Goal: Information Seeking & Learning: Learn about a topic

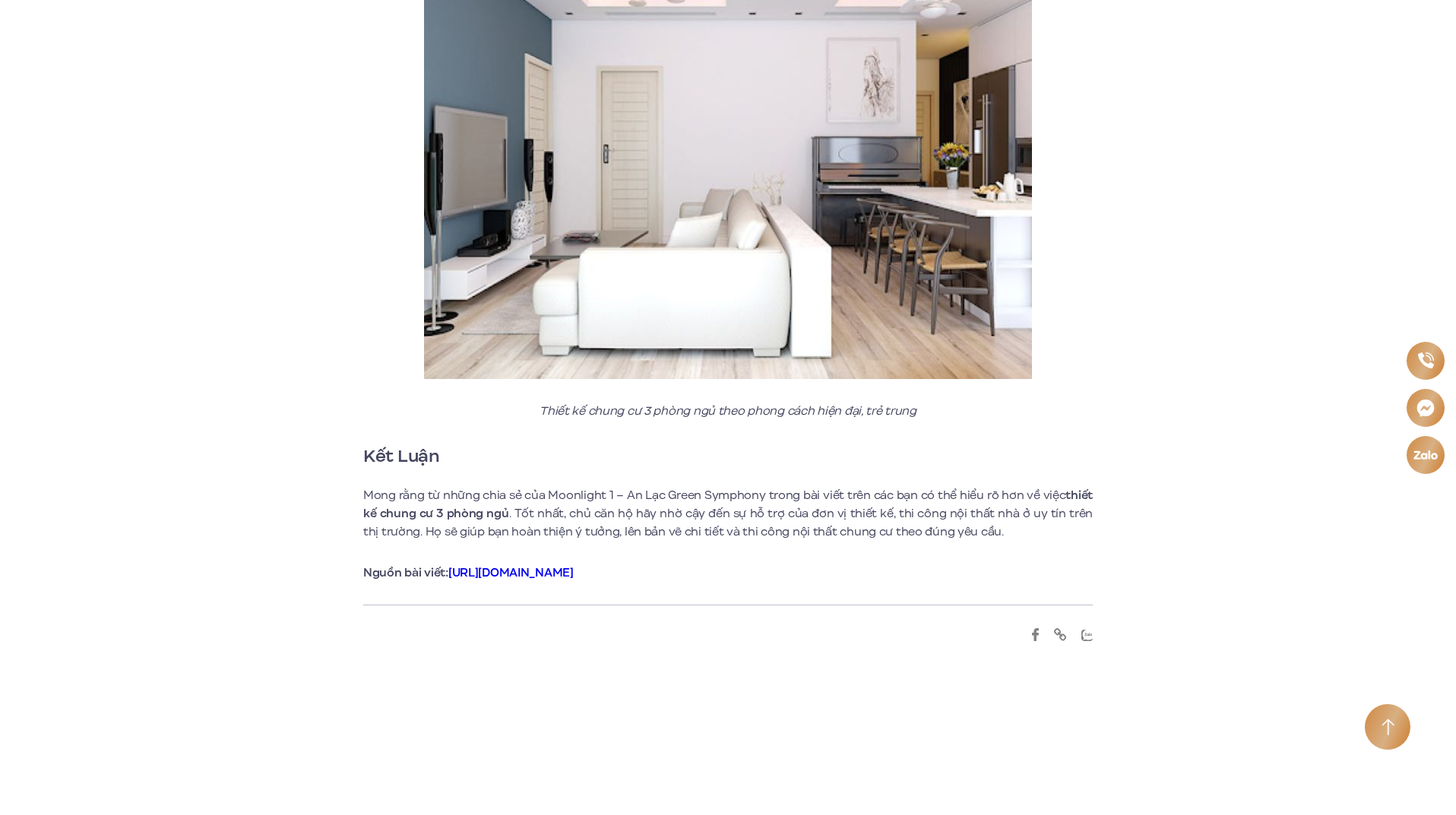
scroll to position [10154, 0]
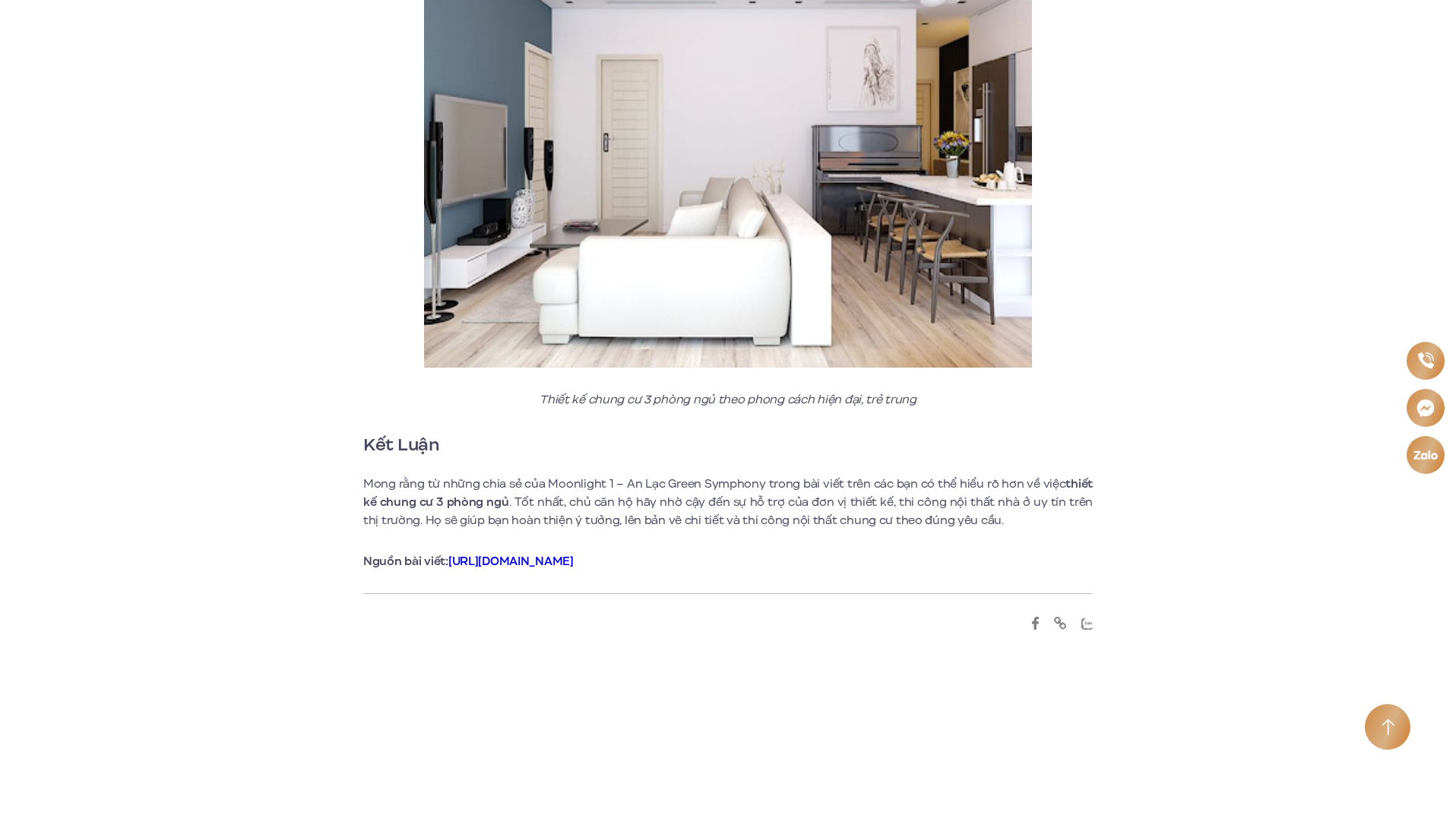
click at [532, 553] on link "https://anlacmoonlight.vn" at bounding box center [510, 562] width 125 height 17
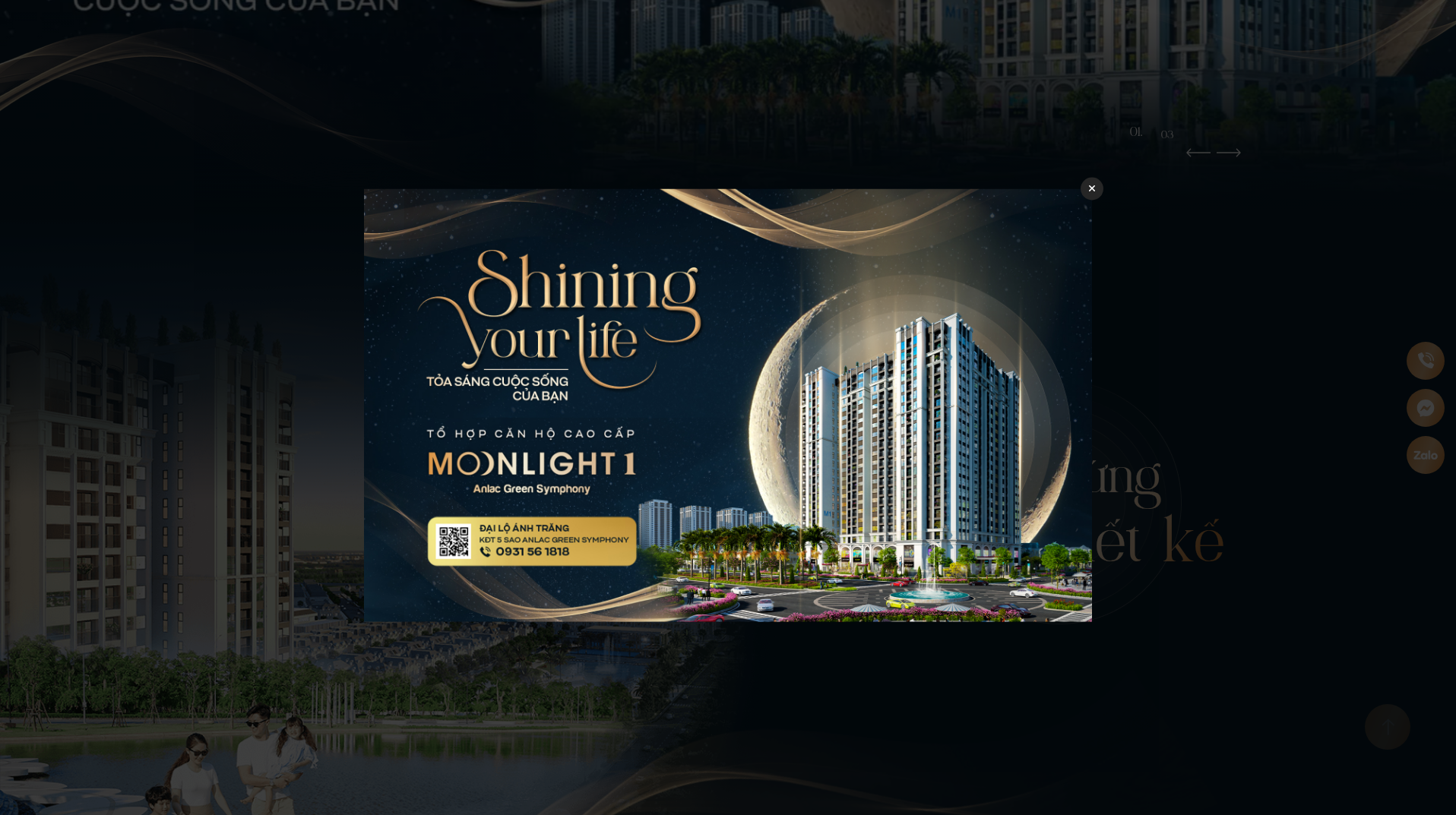
scroll to position [607, 0]
click at [1090, 186] on icon at bounding box center [1092, 189] width 7 height 7
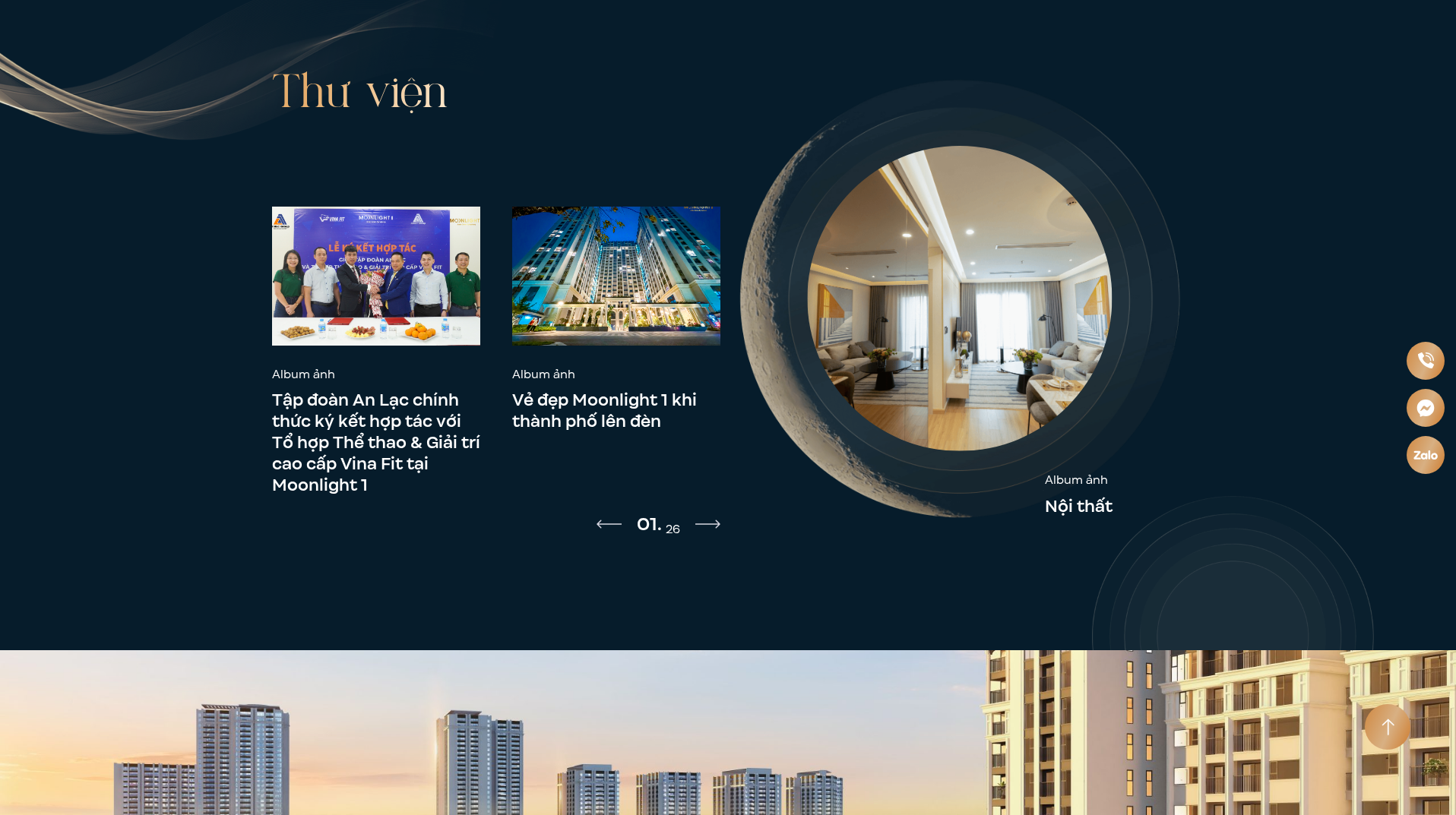
scroll to position [6761, 0]
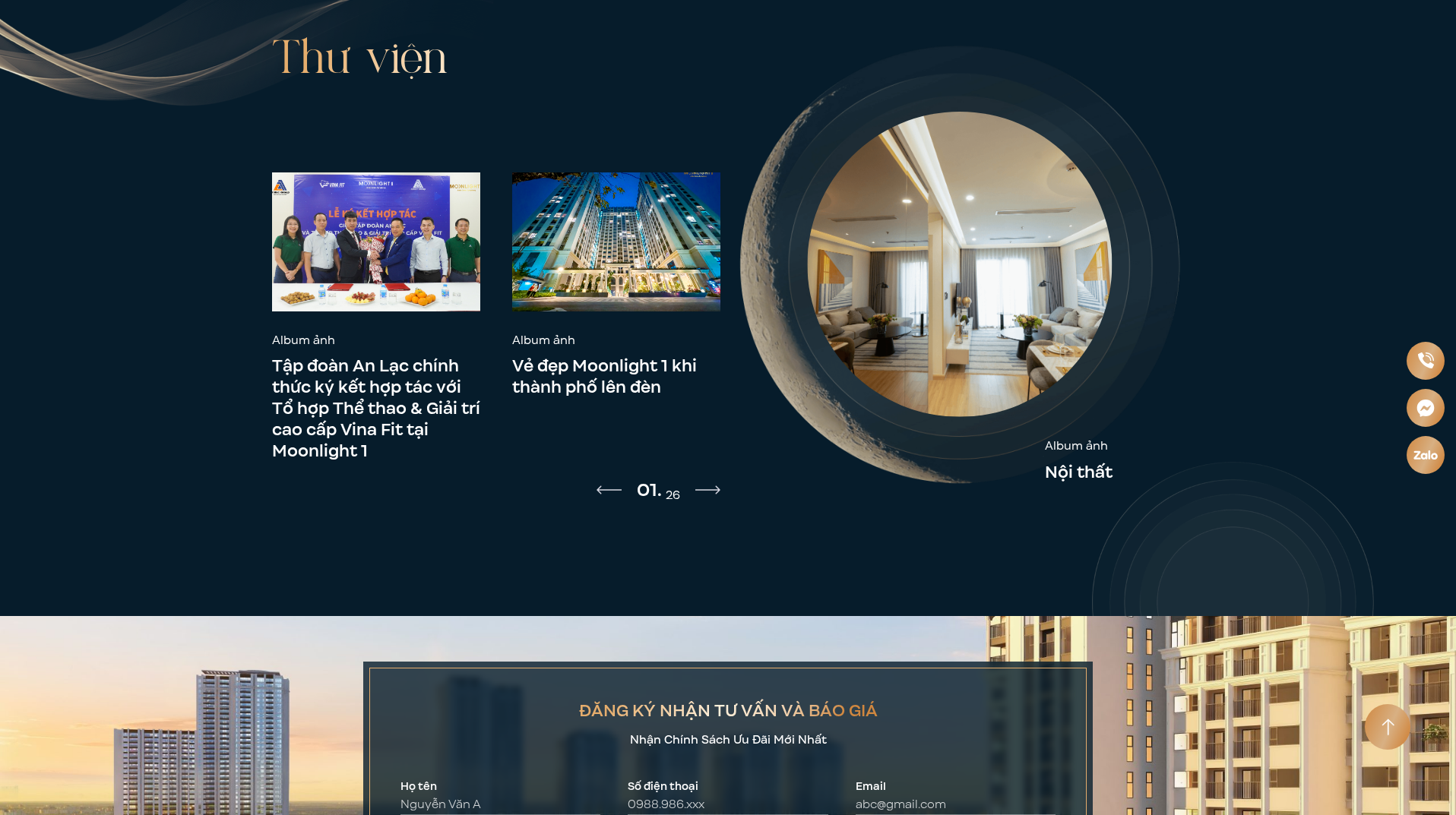
click at [1089, 461] on link "Nội thất" at bounding box center [1078, 472] width 67 height 22
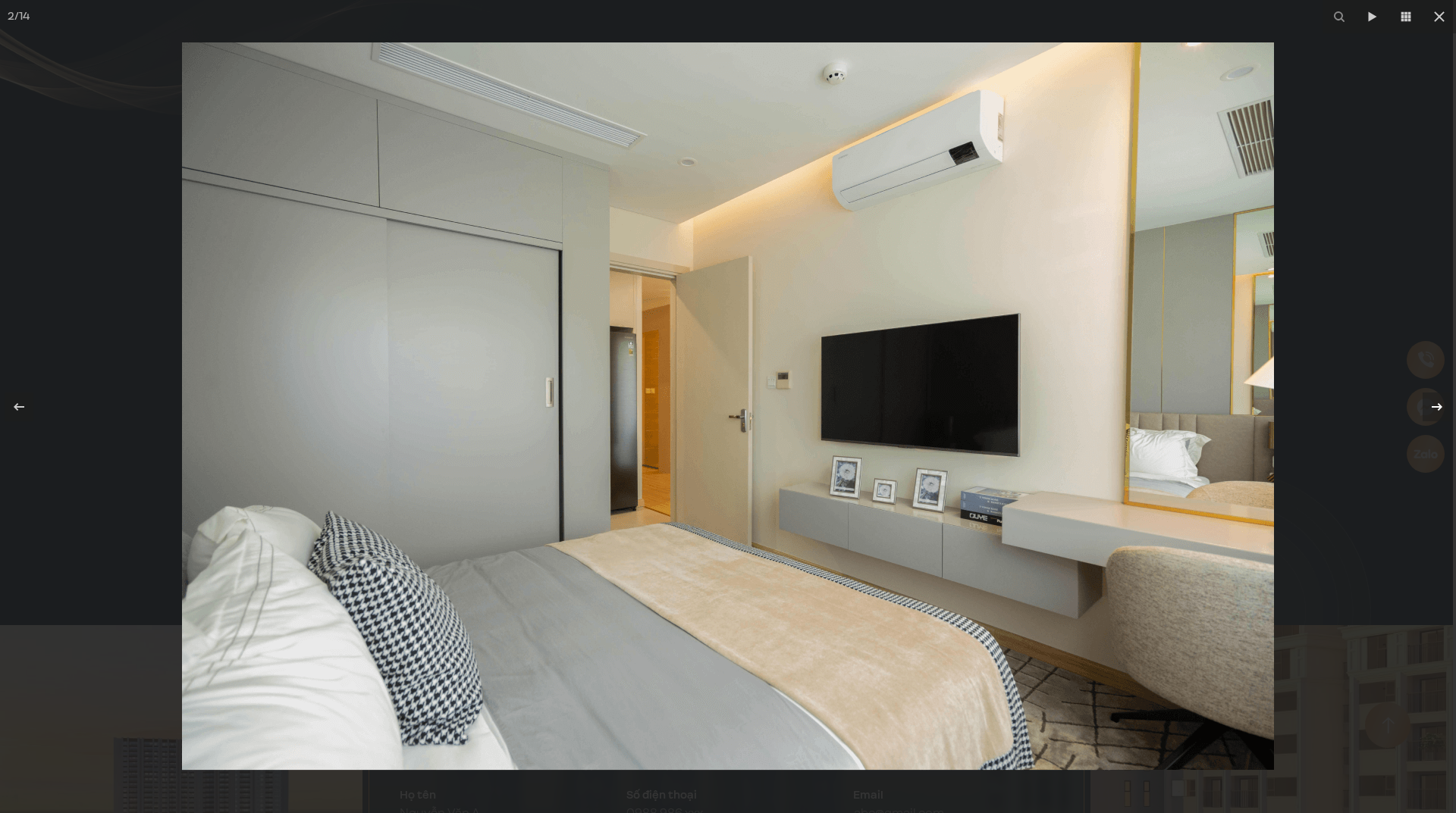
click at [1439, 408] on icon at bounding box center [1437, 407] width 18 height 18
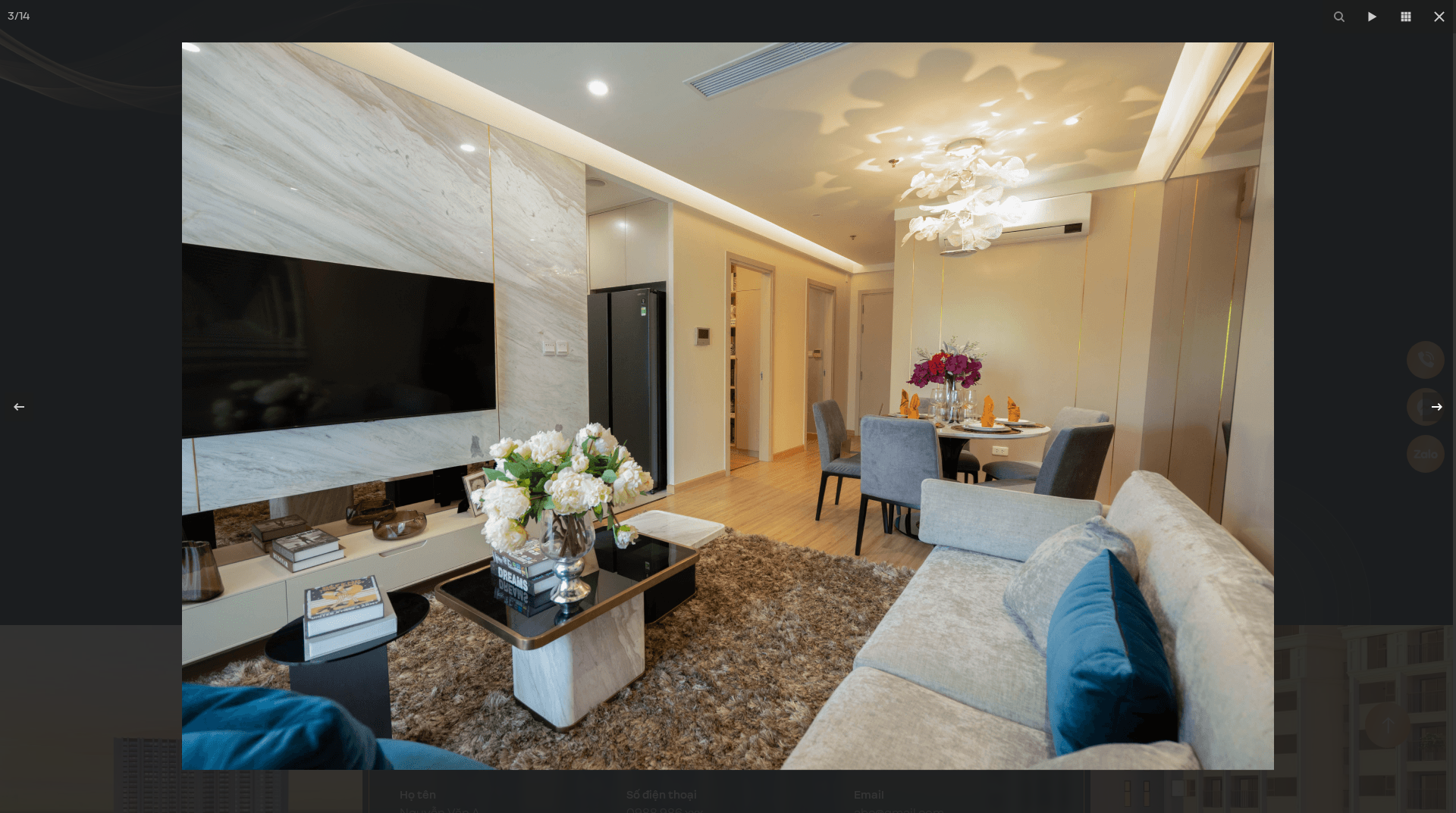
click at [1439, 407] on div "3 / 14" at bounding box center [728, 406] width 1456 height 813
click at [1437, 404] on icon at bounding box center [1437, 407] width 18 height 18
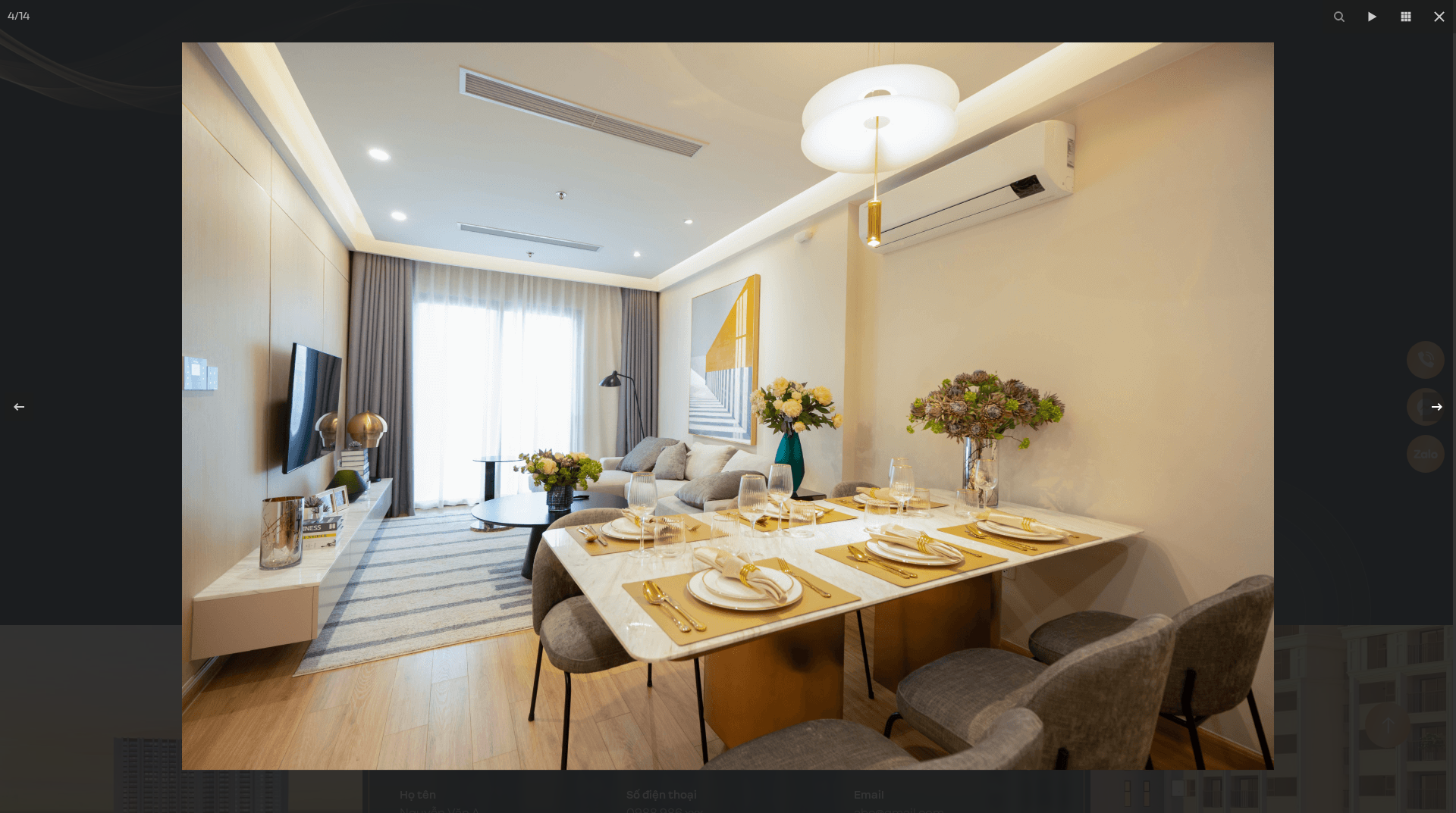
click at [1437, 404] on icon at bounding box center [1437, 407] width 18 height 18
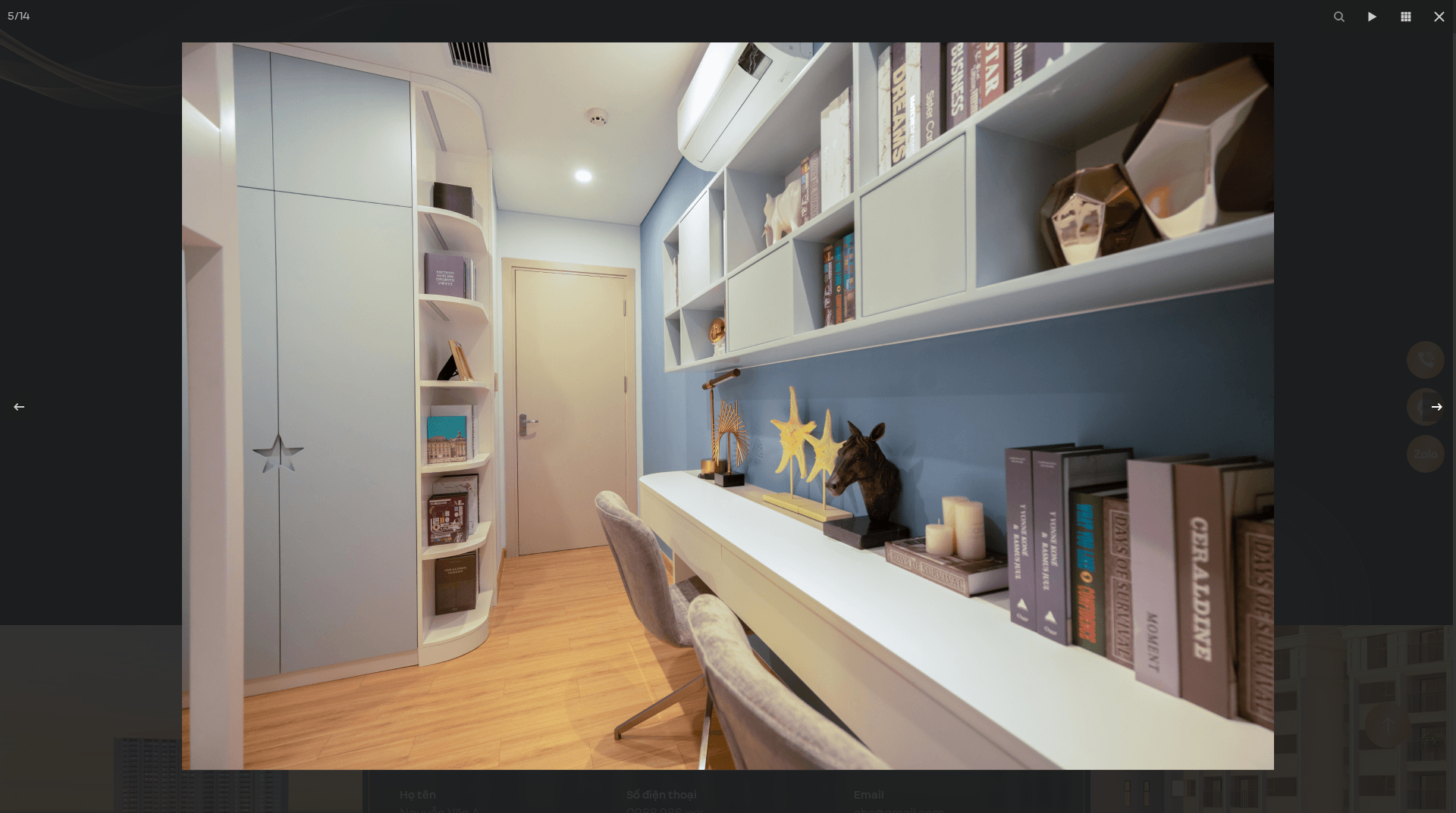
click at [1437, 404] on icon at bounding box center [1437, 407] width 18 height 18
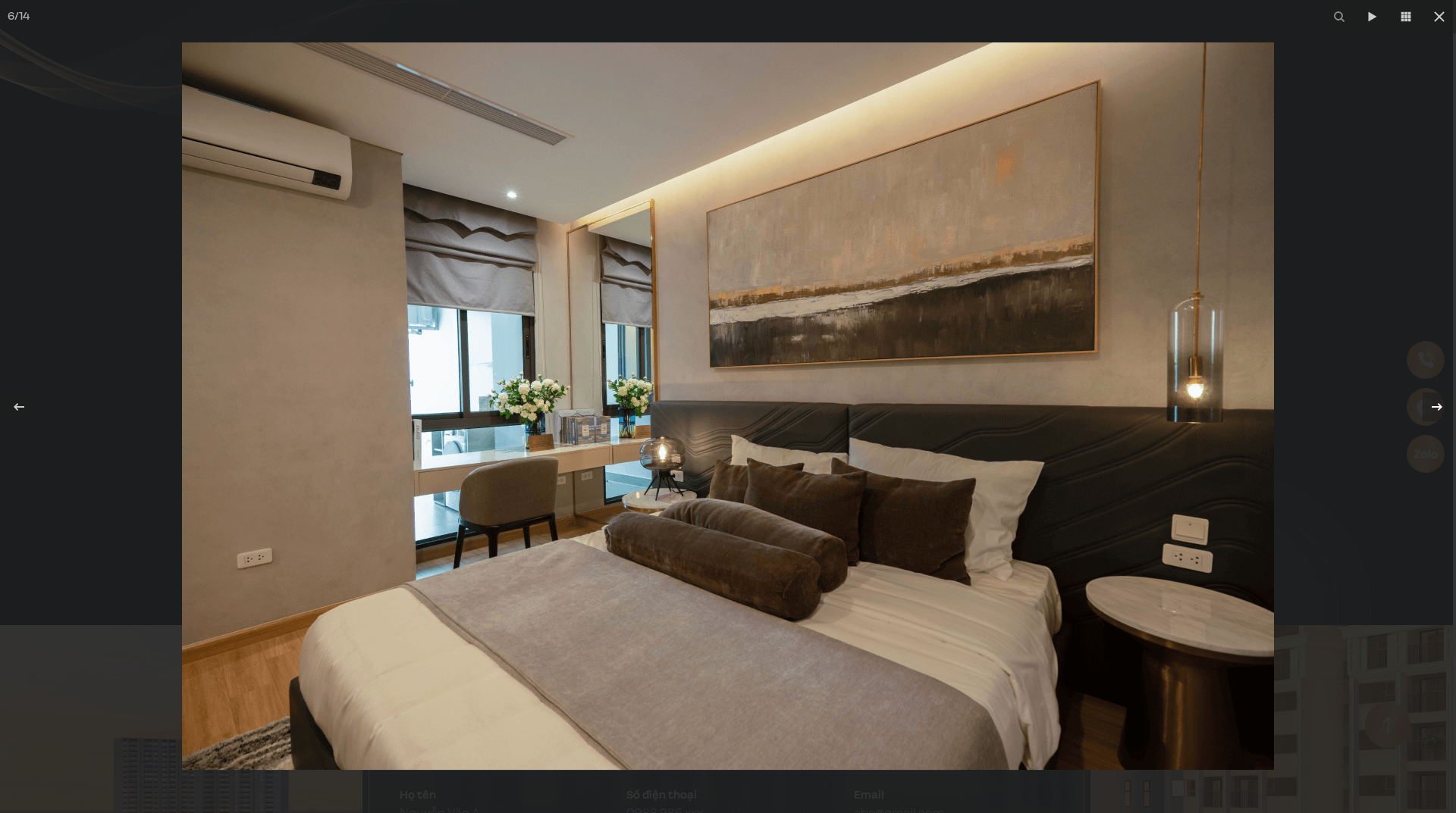
click at [1437, 404] on icon at bounding box center [1437, 407] width 18 height 18
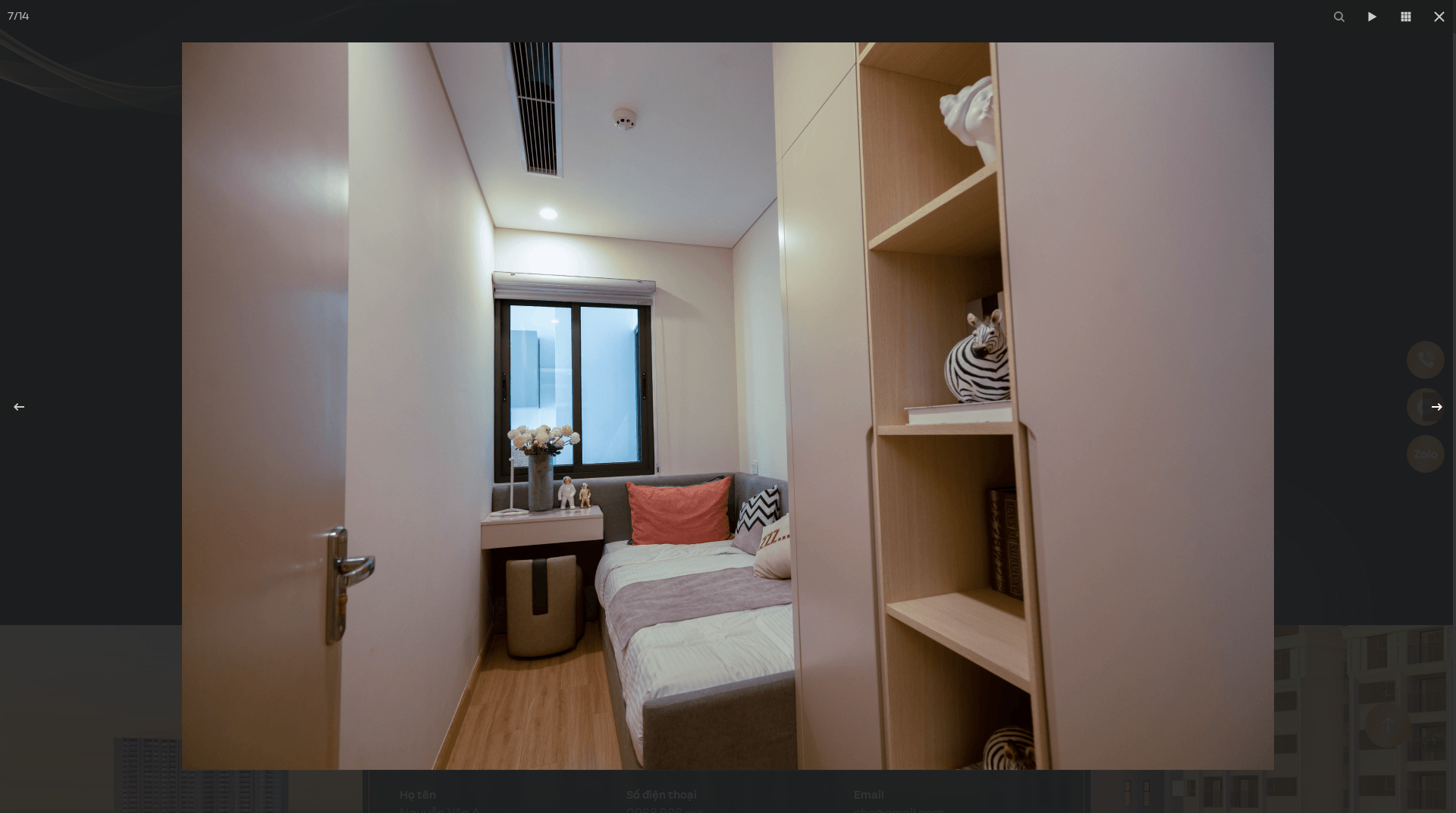
click at [1437, 404] on icon at bounding box center [1437, 407] width 18 height 18
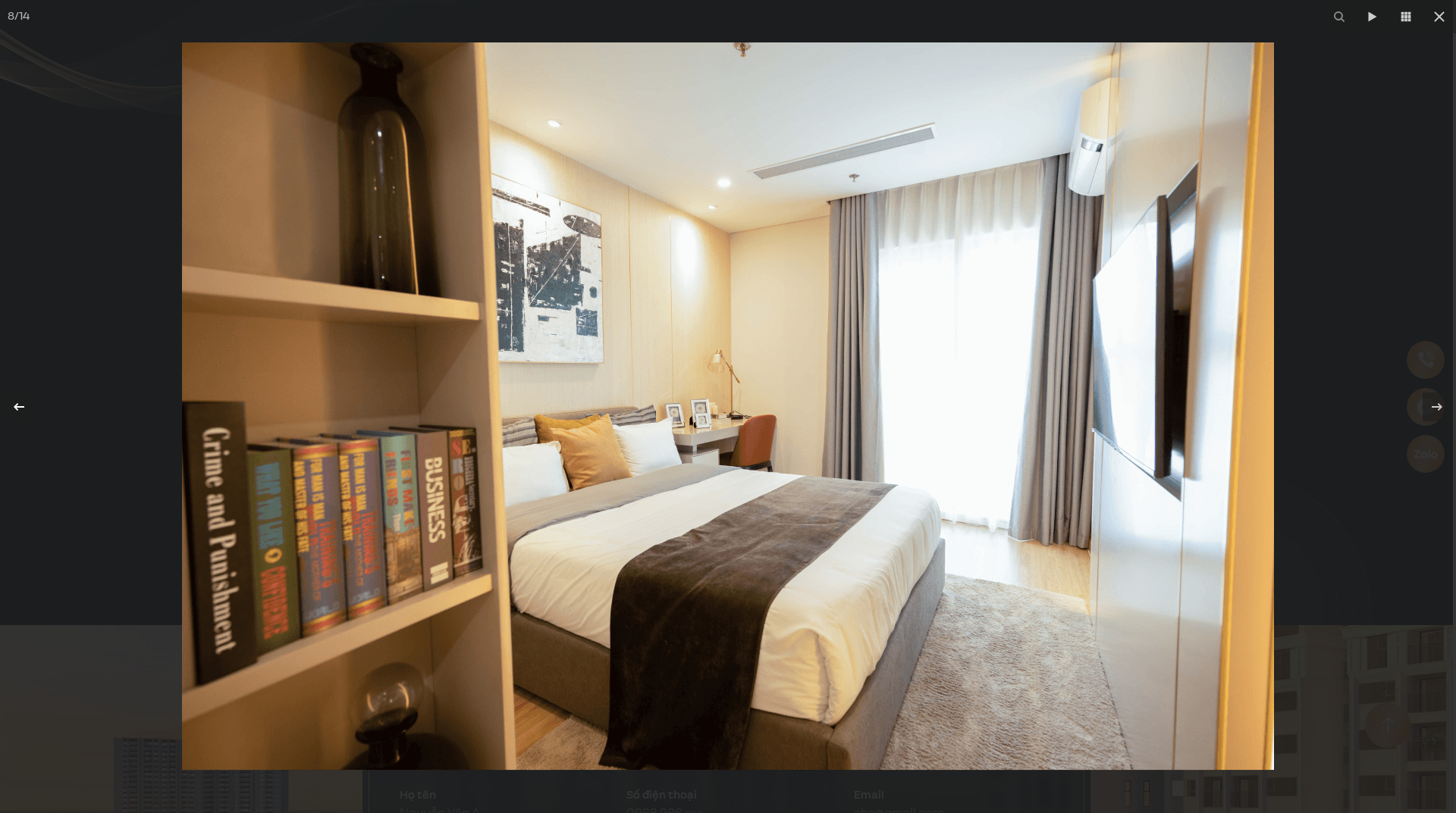
click at [12, 398] on icon at bounding box center [19, 407] width 18 height 18
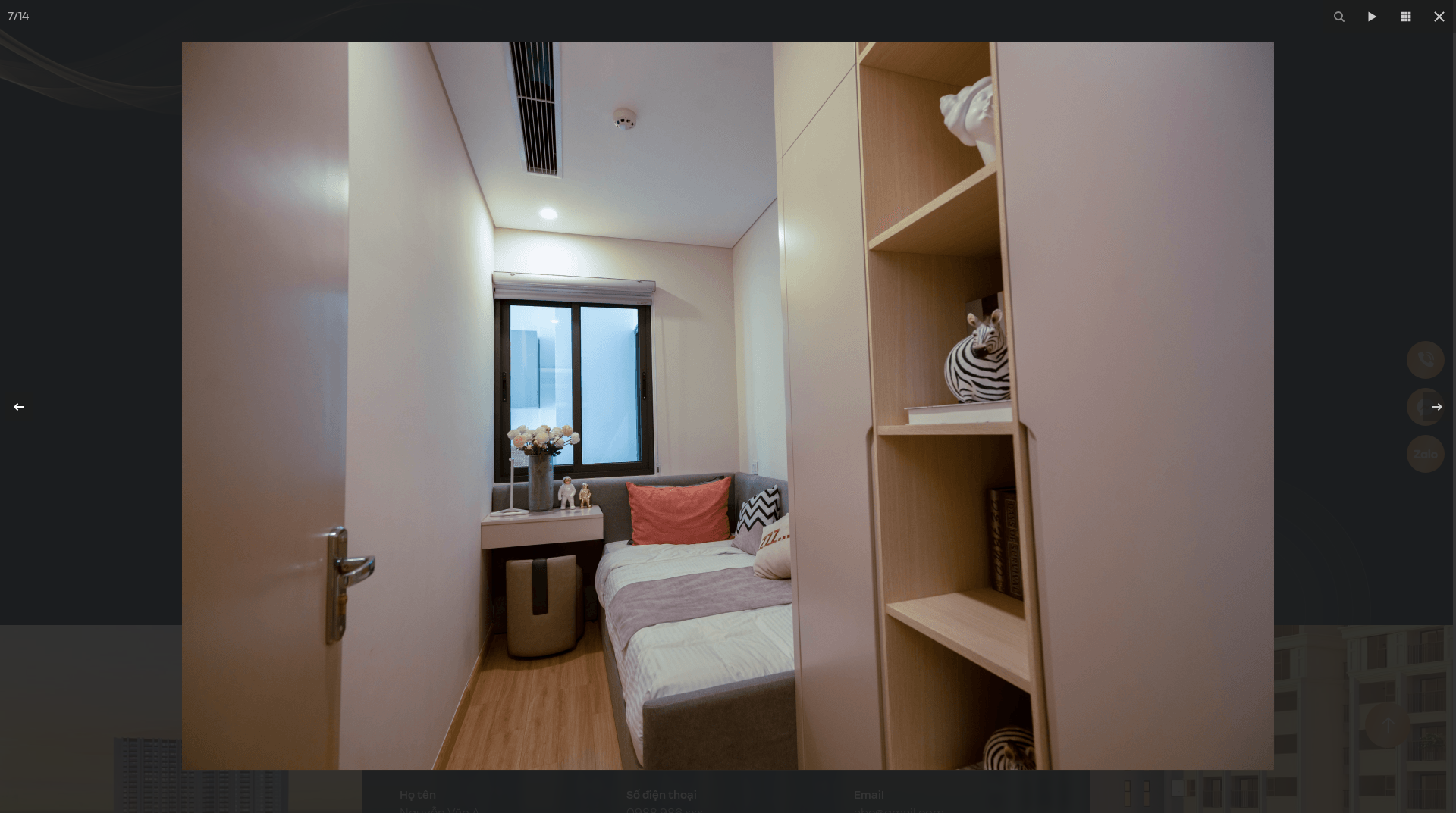
click at [13, 399] on icon at bounding box center [19, 407] width 18 height 18
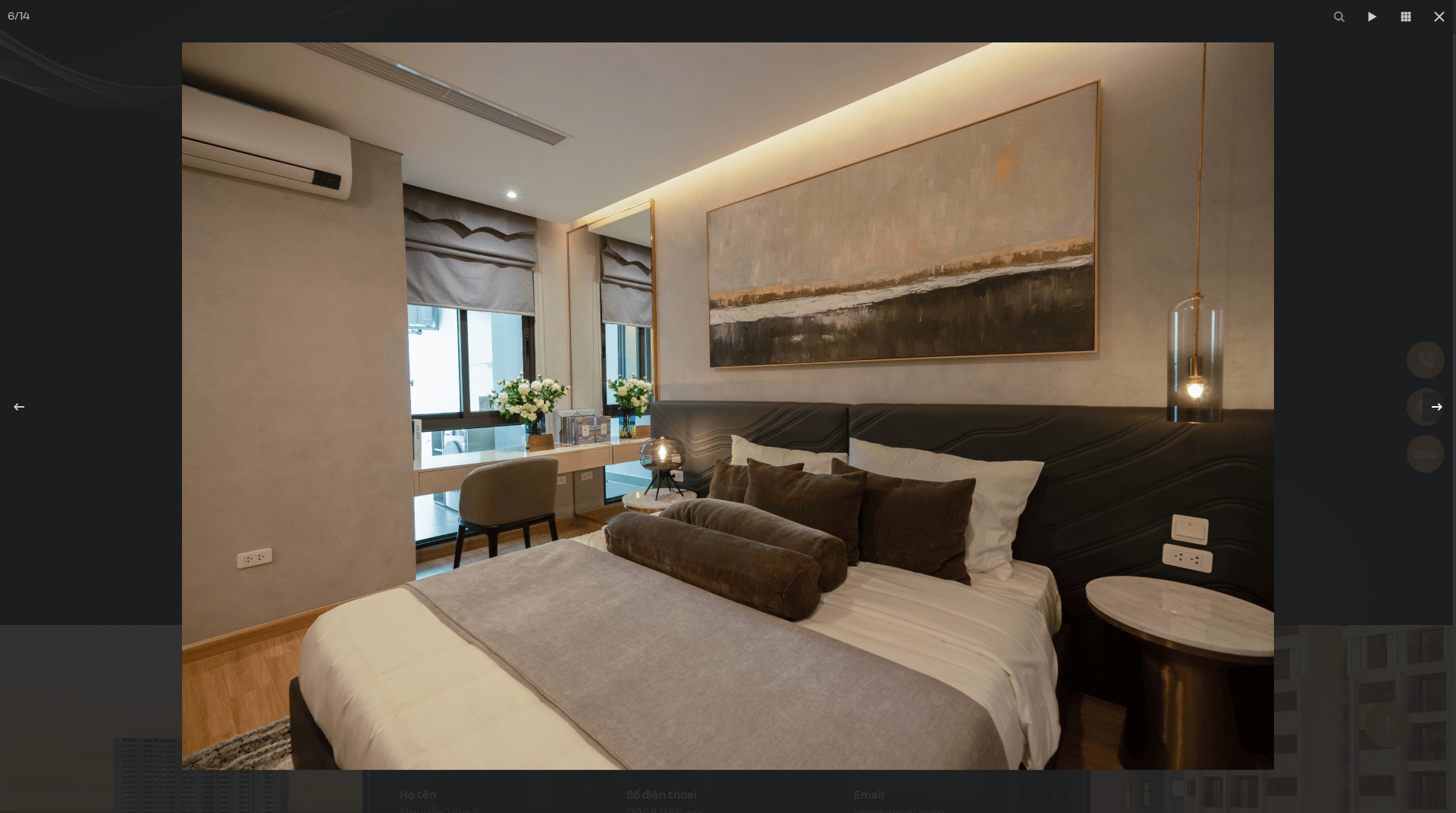
click at [1429, 411] on icon at bounding box center [1437, 407] width 18 height 18
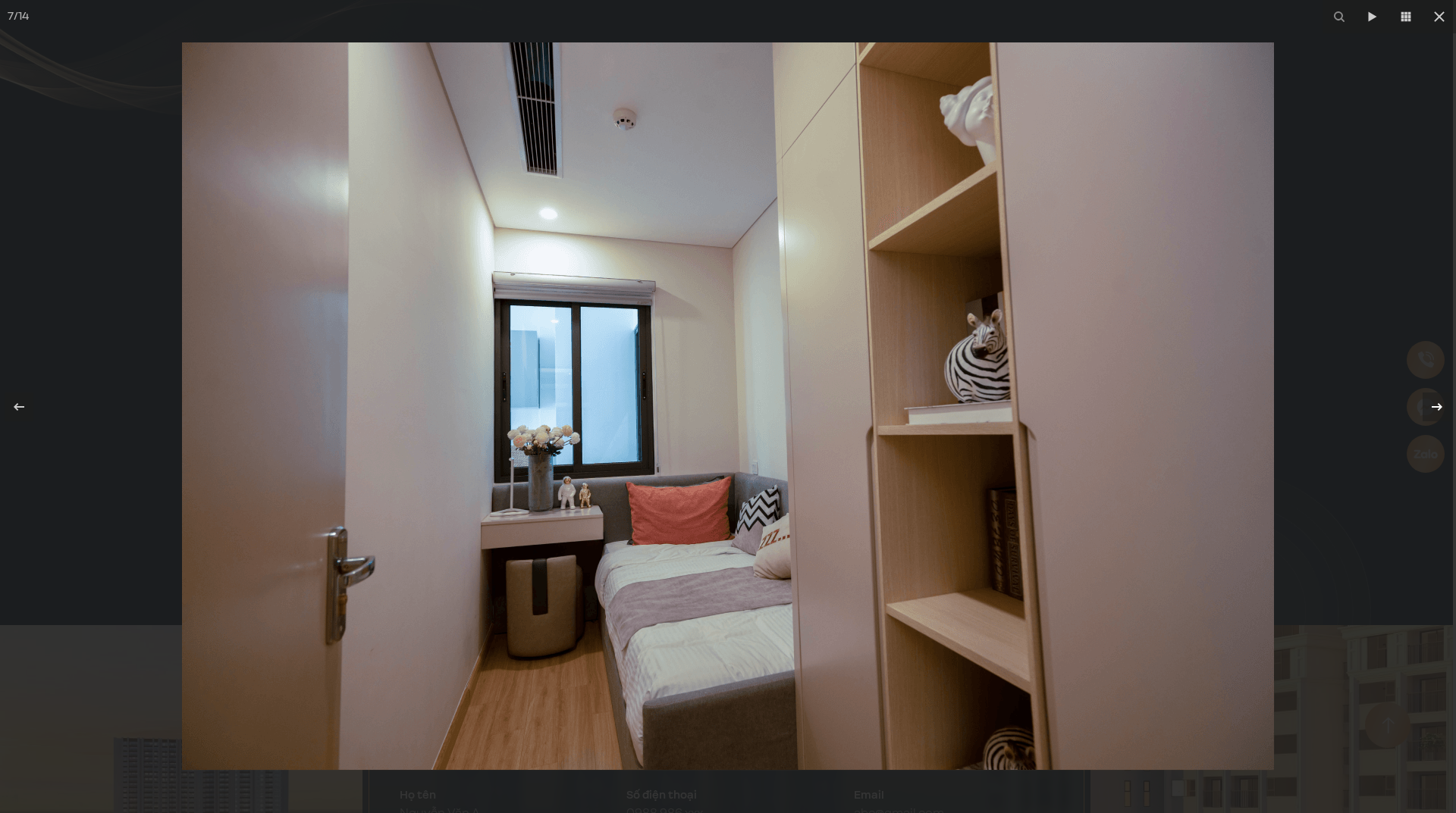
click at [1429, 411] on icon at bounding box center [1437, 407] width 18 height 18
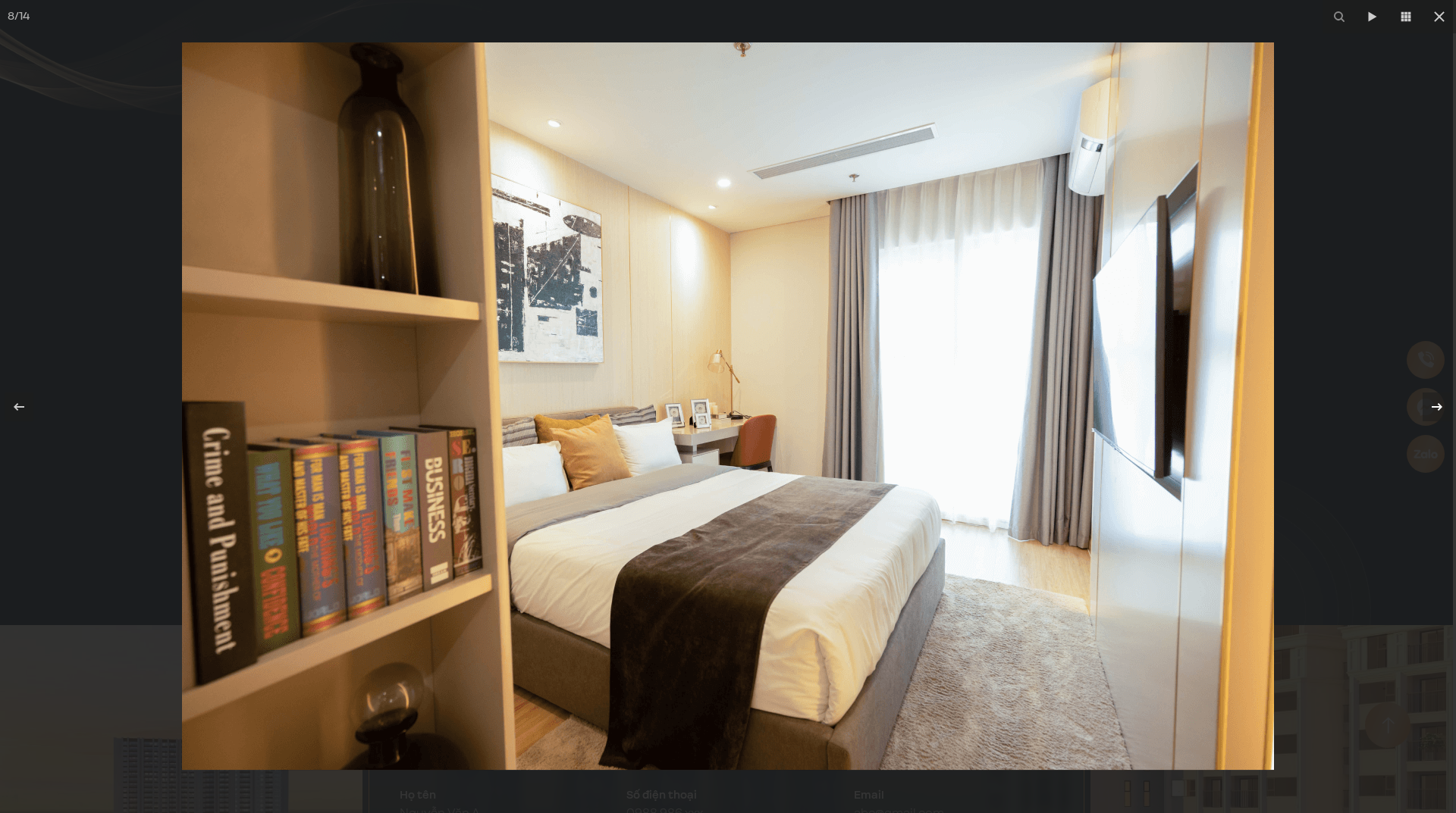
click at [1429, 411] on icon at bounding box center [1437, 407] width 18 height 18
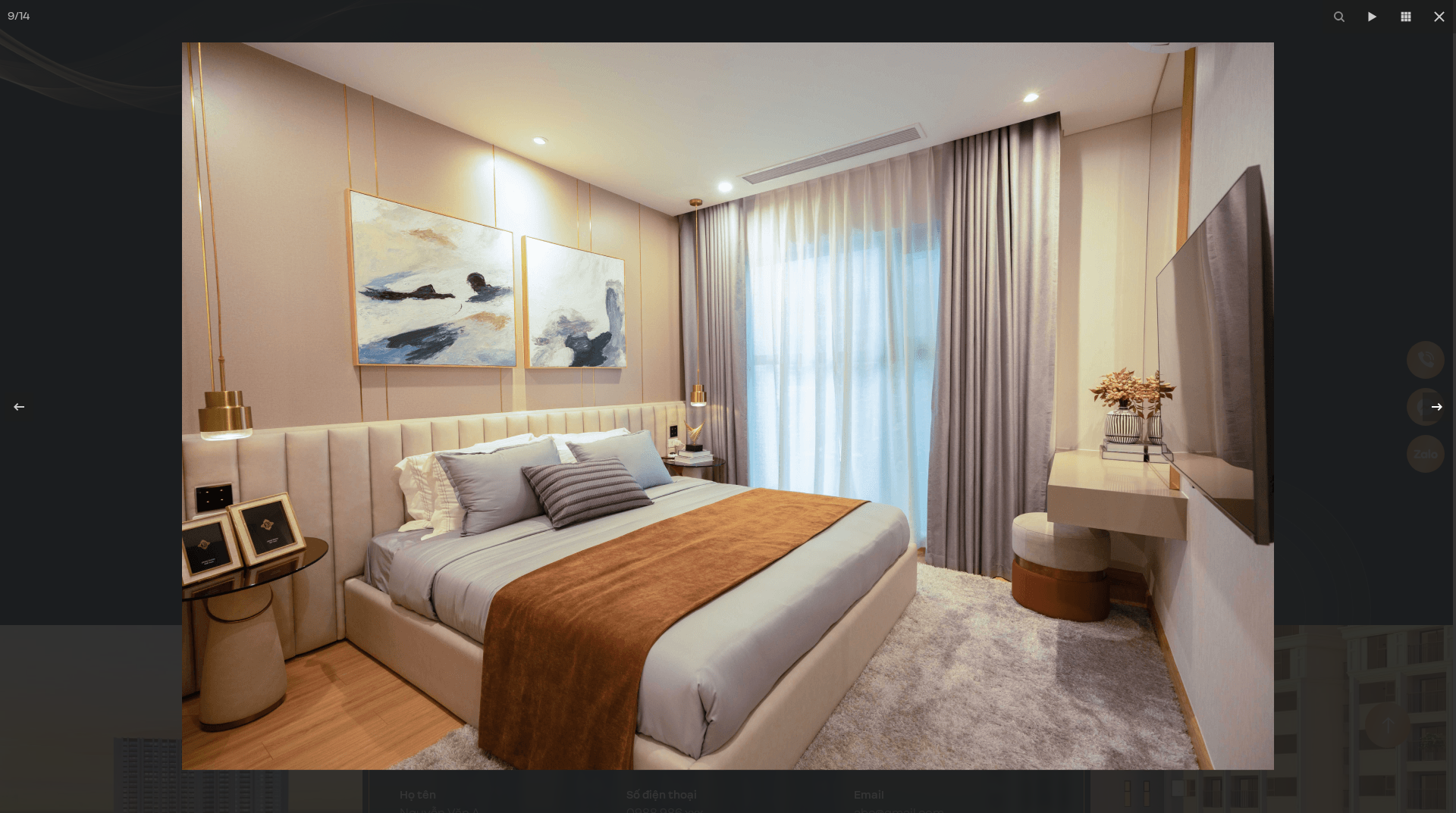
click at [1429, 411] on icon at bounding box center [1437, 407] width 18 height 18
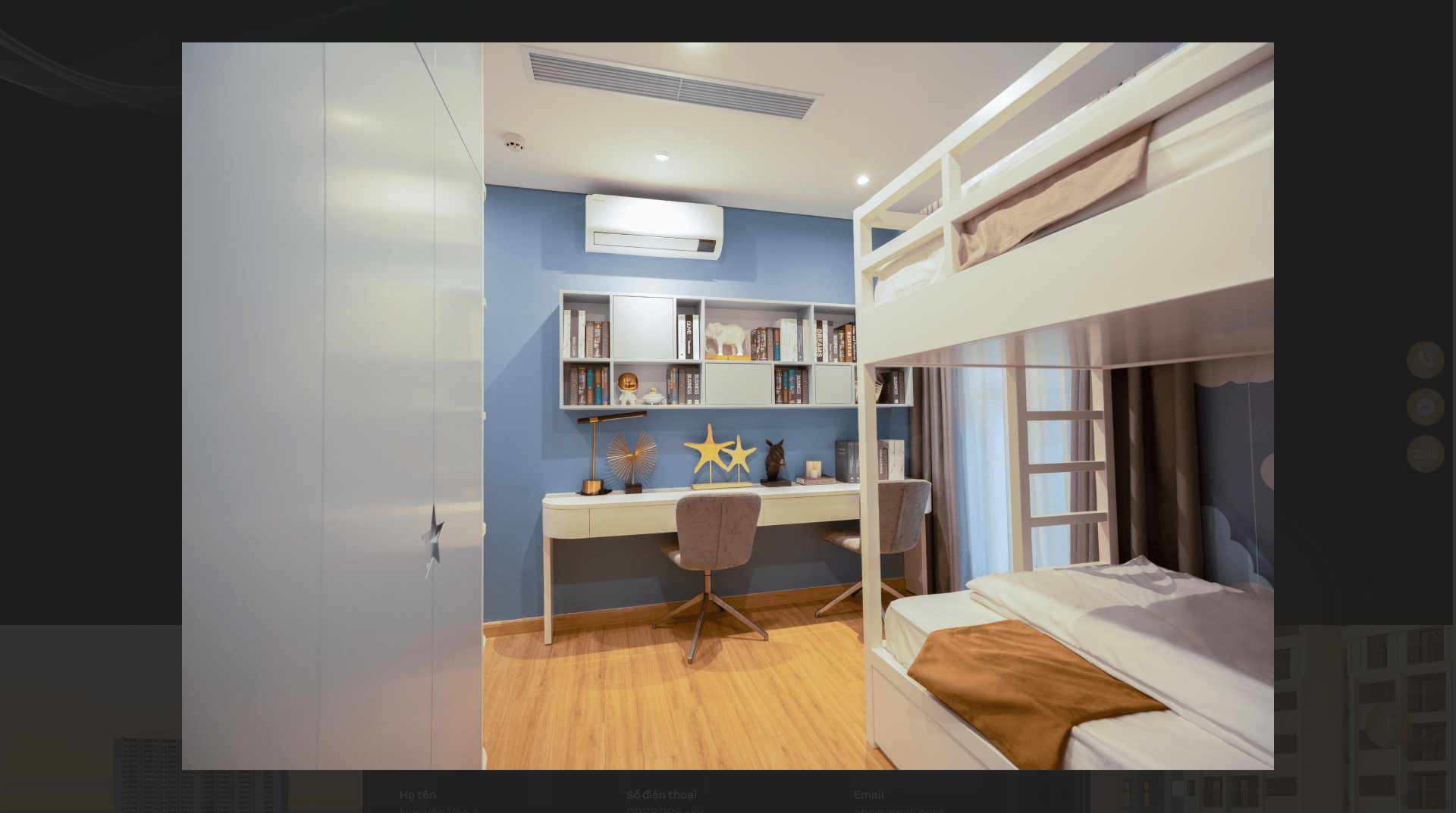
click at [1429, 411] on icon at bounding box center [1437, 407] width 18 height 18
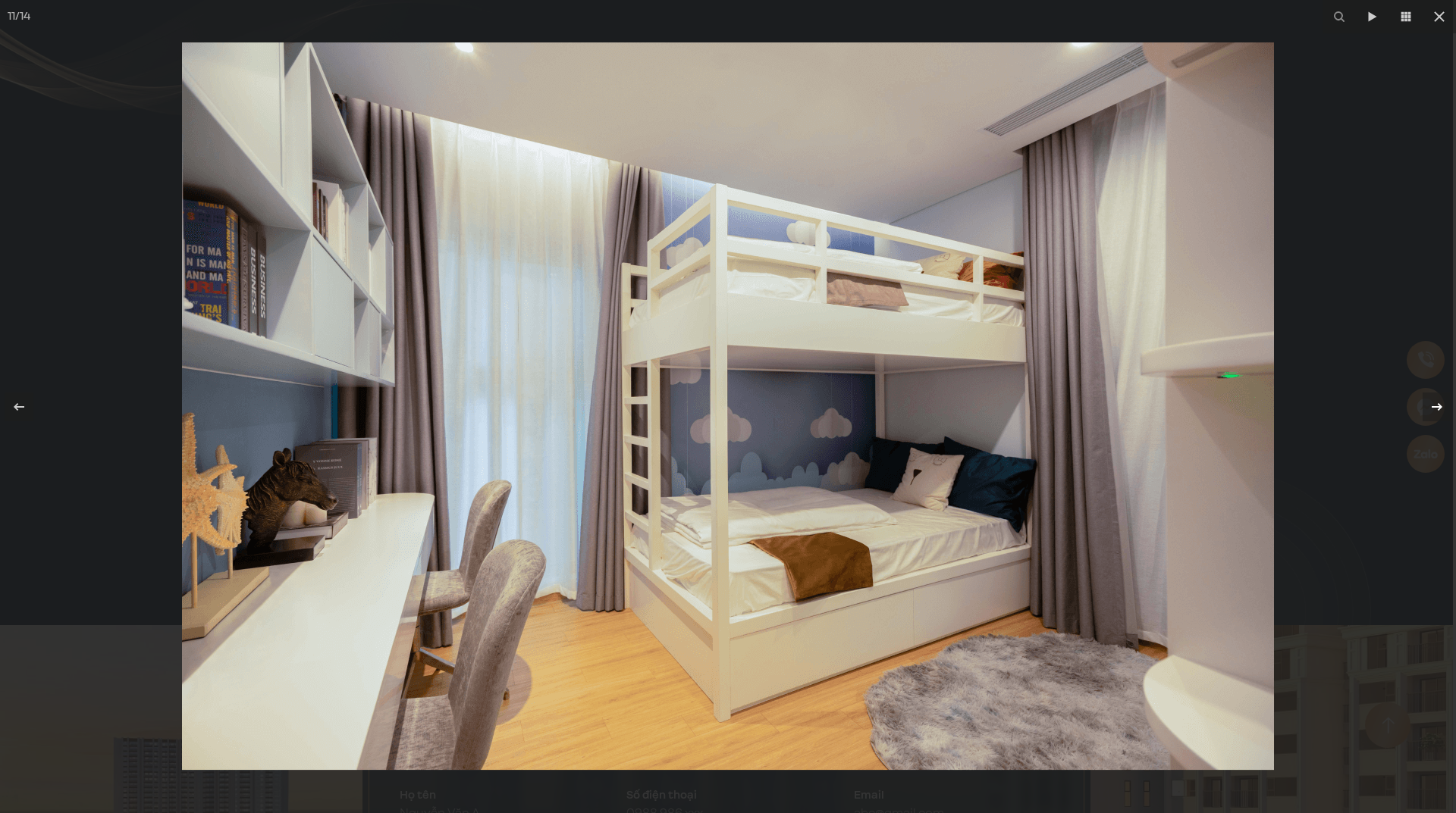
click at [1429, 411] on icon at bounding box center [1437, 407] width 18 height 18
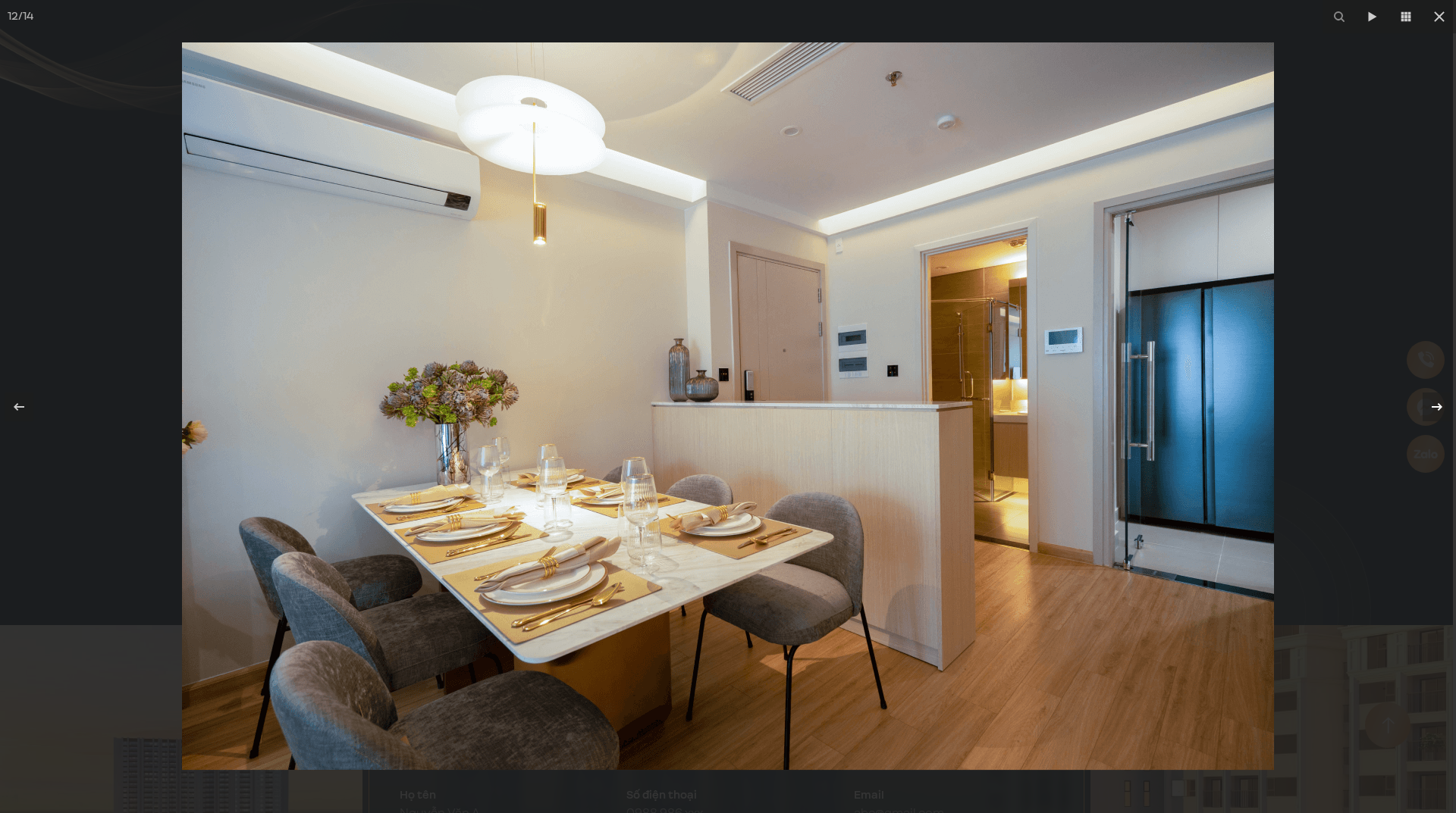
click at [1439, 412] on div "12 / 14" at bounding box center [728, 406] width 1456 height 813
click at [1437, 409] on icon at bounding box center [1437, 407] width 18 height 18
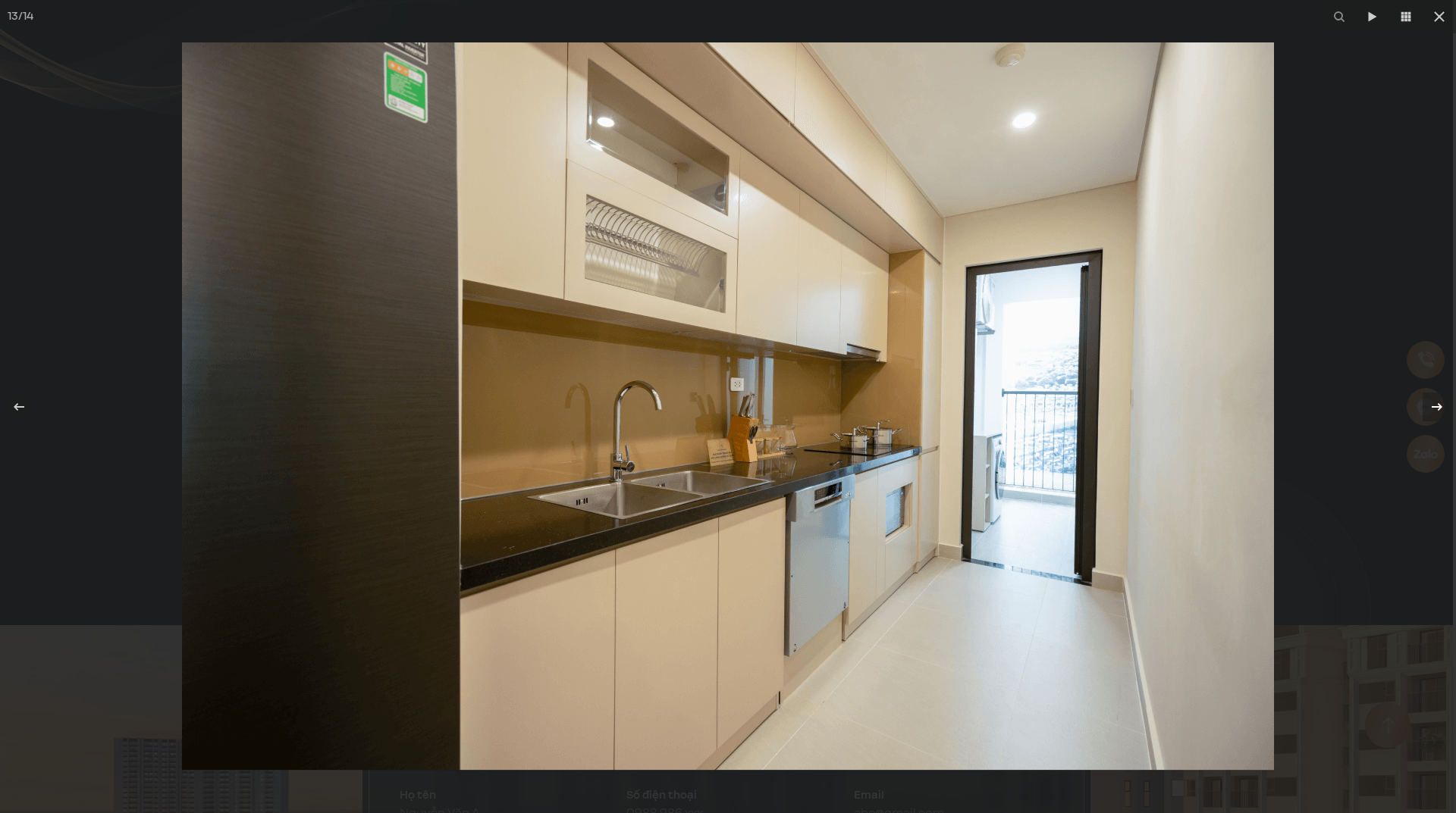
click at [1437, 409] on icon at bounding box center [1437, 407] width 18 height 18
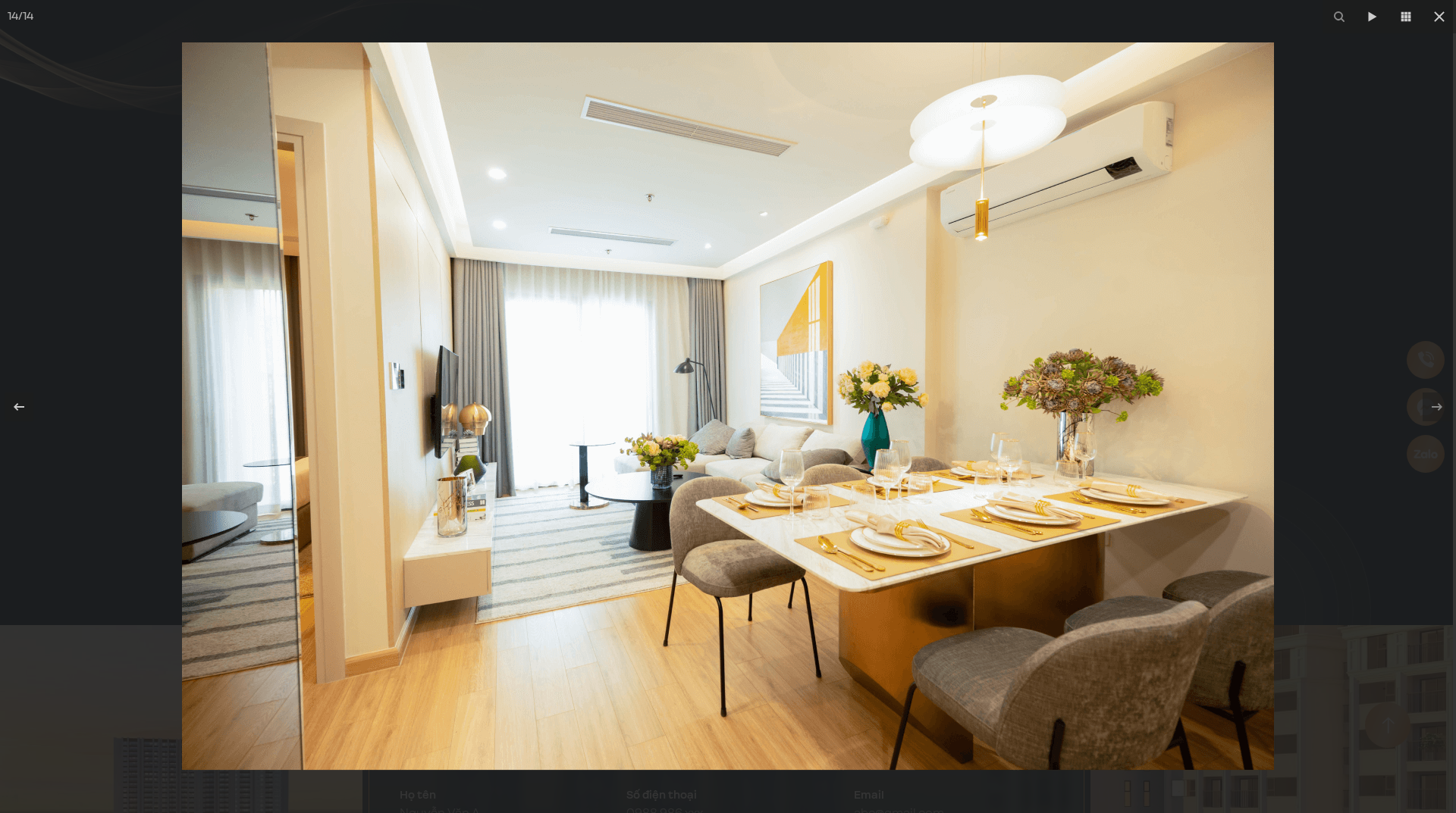
click at [1436, 408] on div "14 / 14" at bounding box center [728, 406] width 1456 height 813
click at [1433, 20] on icon at bounding box center [1439, 17] width 18 height 18
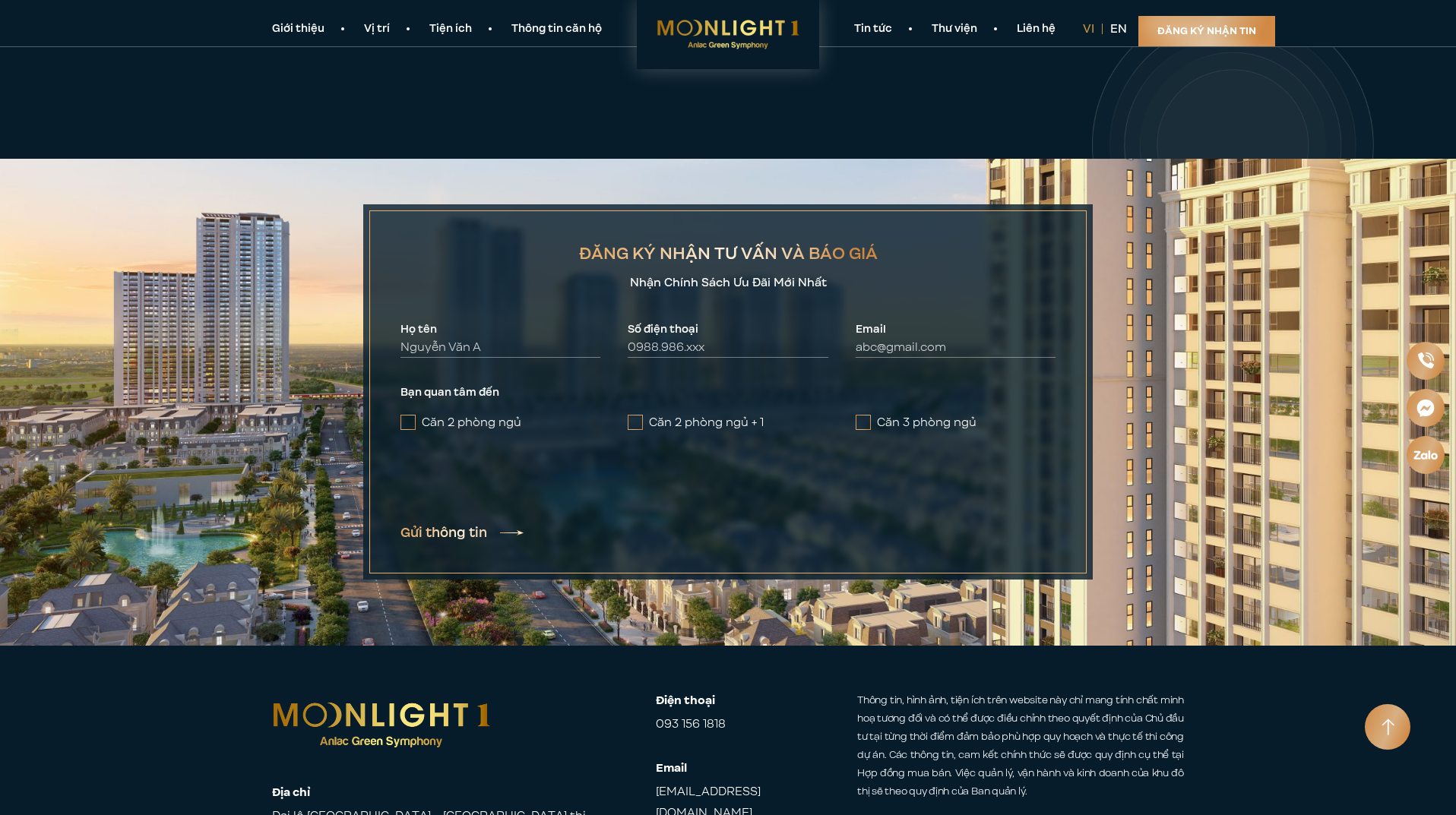
scroll to position [7102, 0]
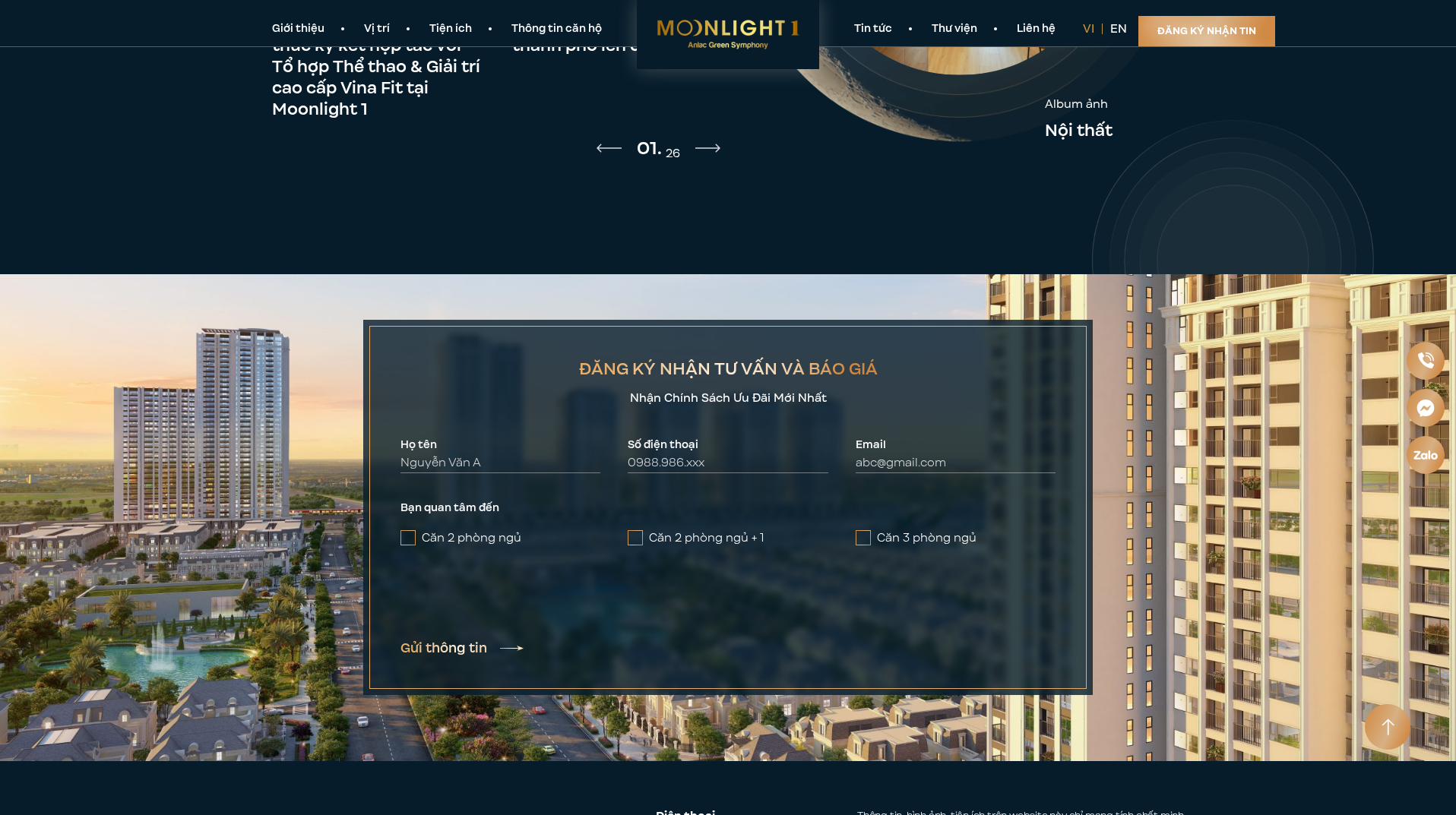
click at [588, 22] on link "Thông tin căn hộ" at bounding box center [557, 29] width 130 height 16
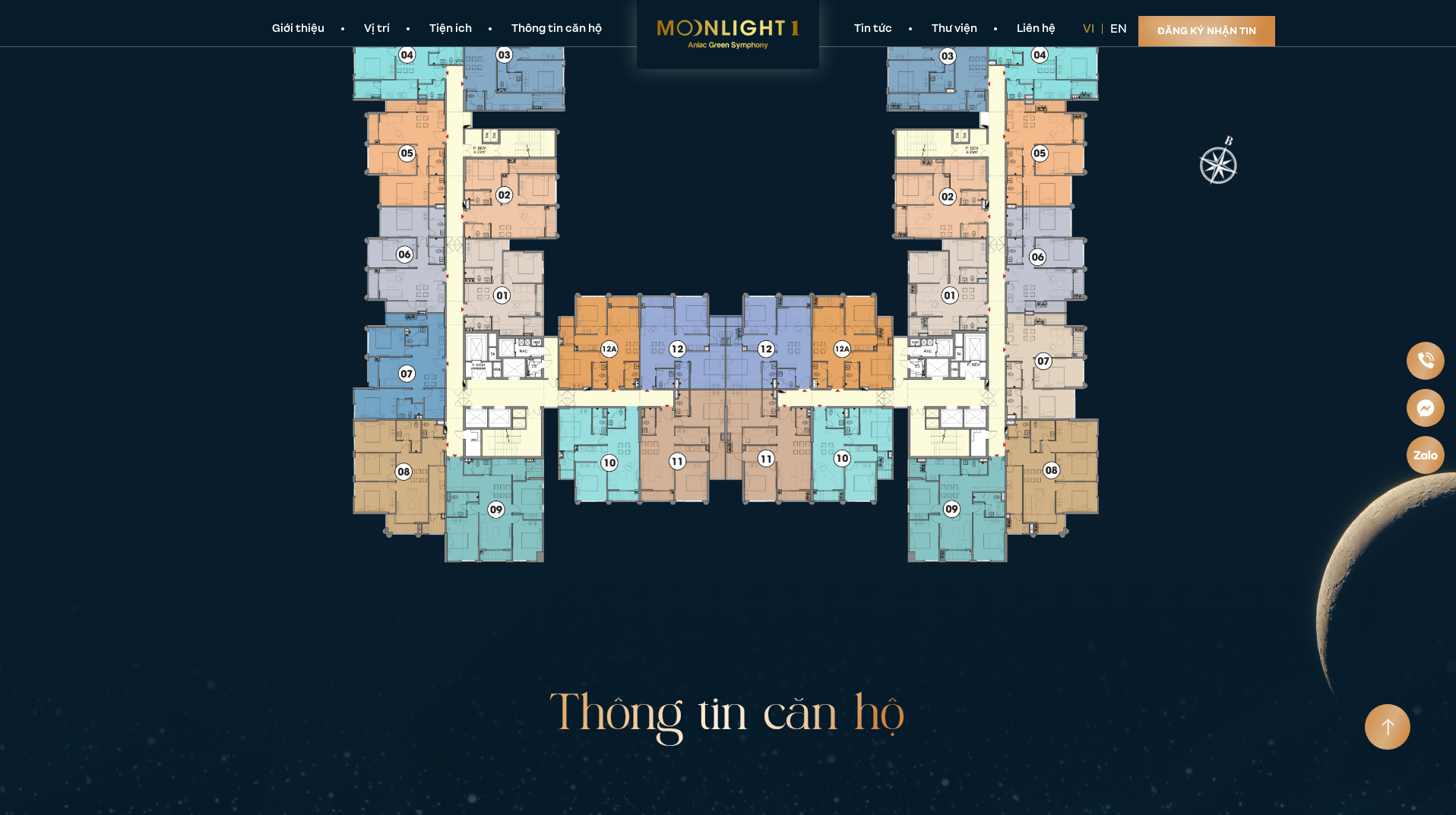
scroll to position [3082, 0]
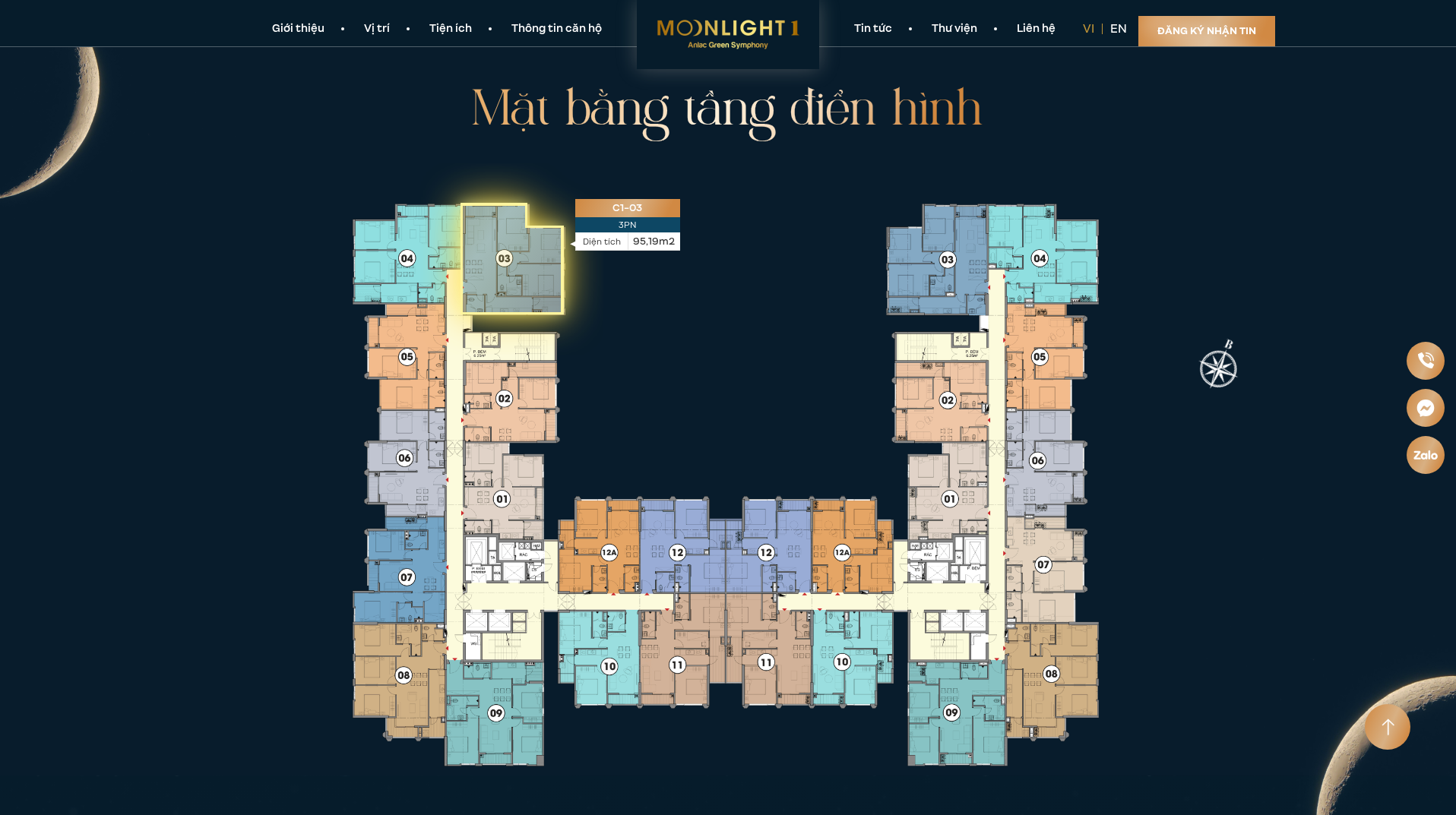
click at [510, 256] on icon at bounding box center [511, 258] width 103 height 111
click at [523, 229] on icon at bounding box center [511, 258] width 103 height 111
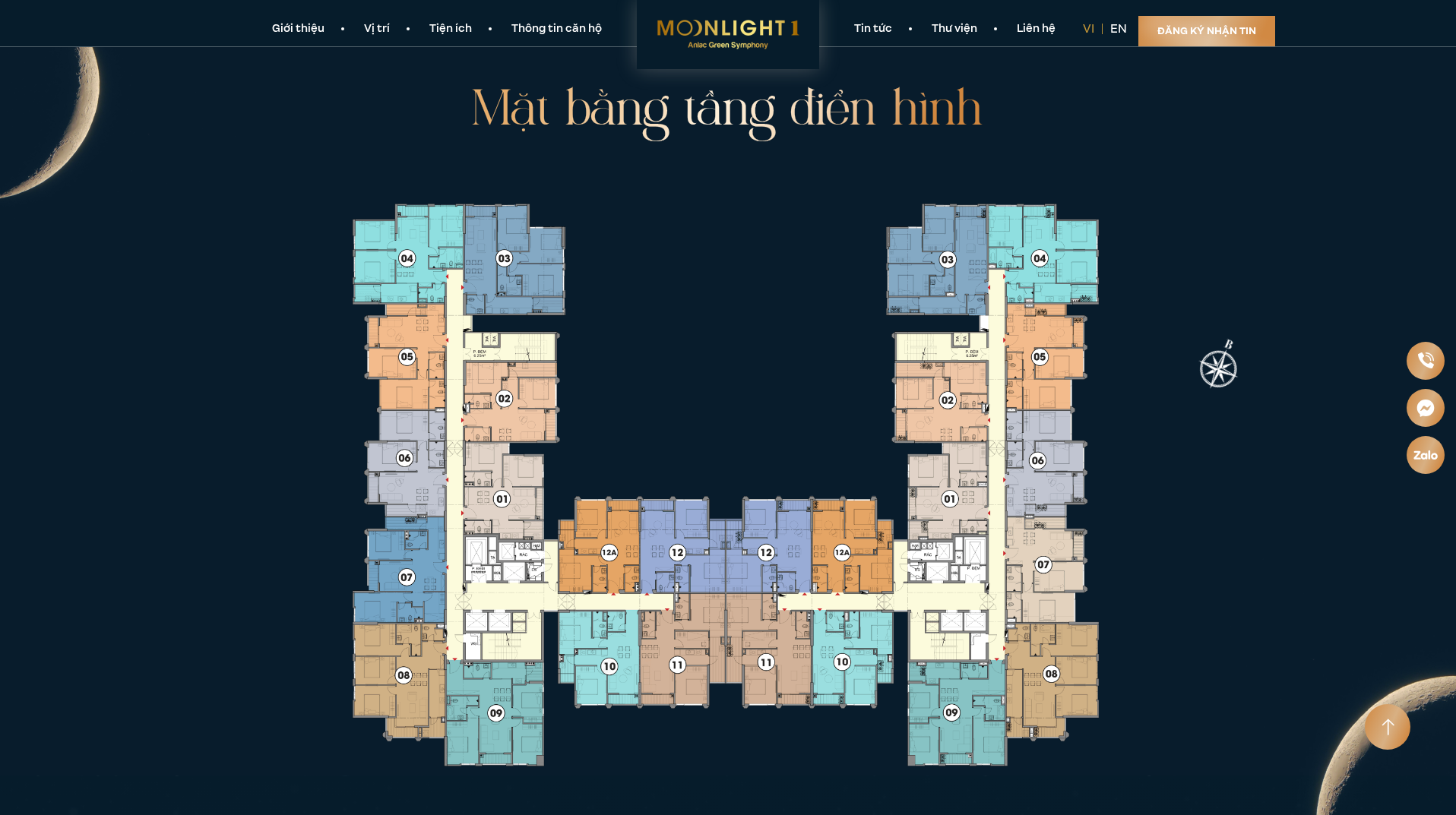
click at [581, 223] on icon at bounding box center [725, 485] width 881 height 645
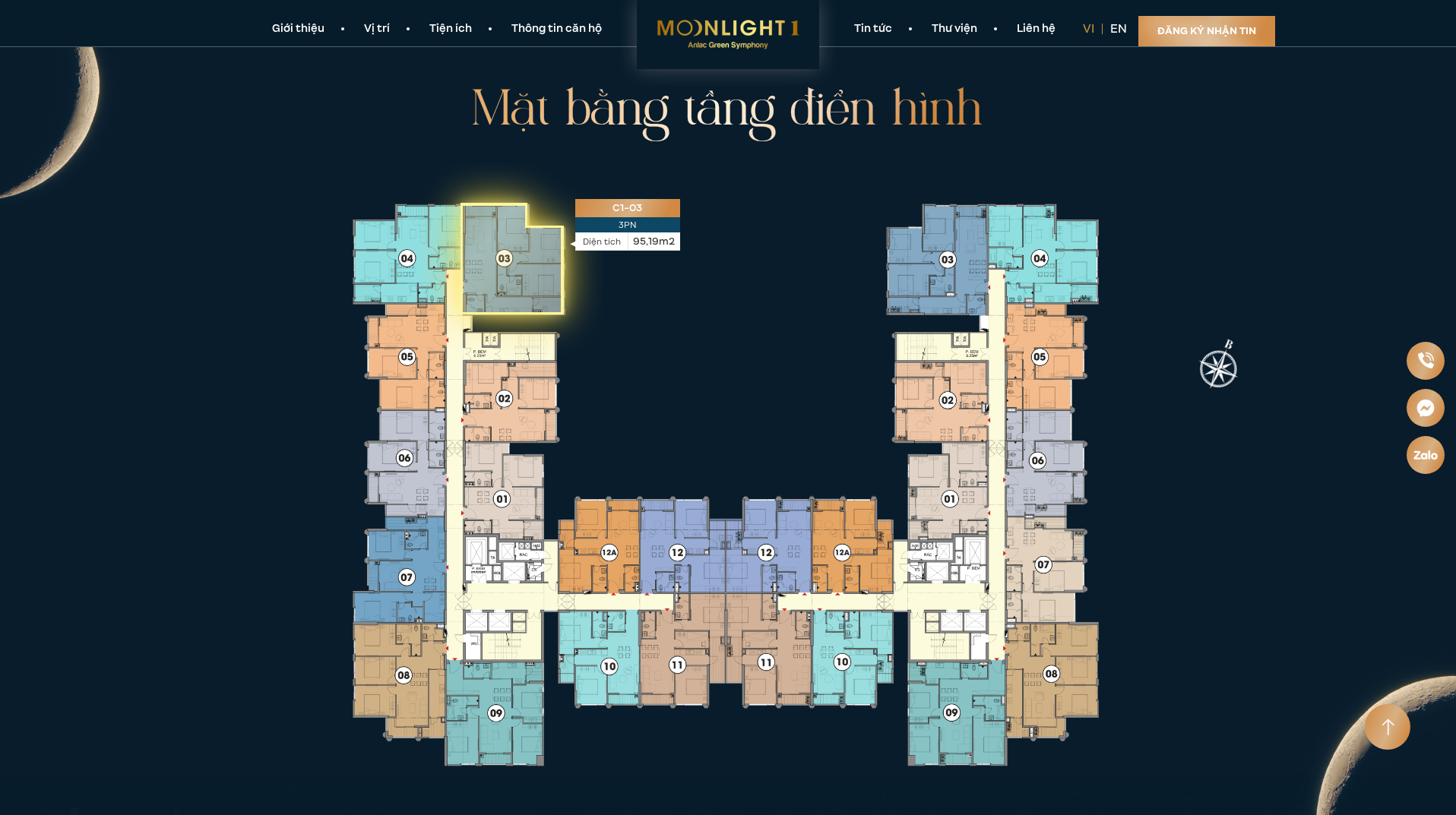
click at [527, 260] on icon at bounding box center [511, 258] width 103 height 111
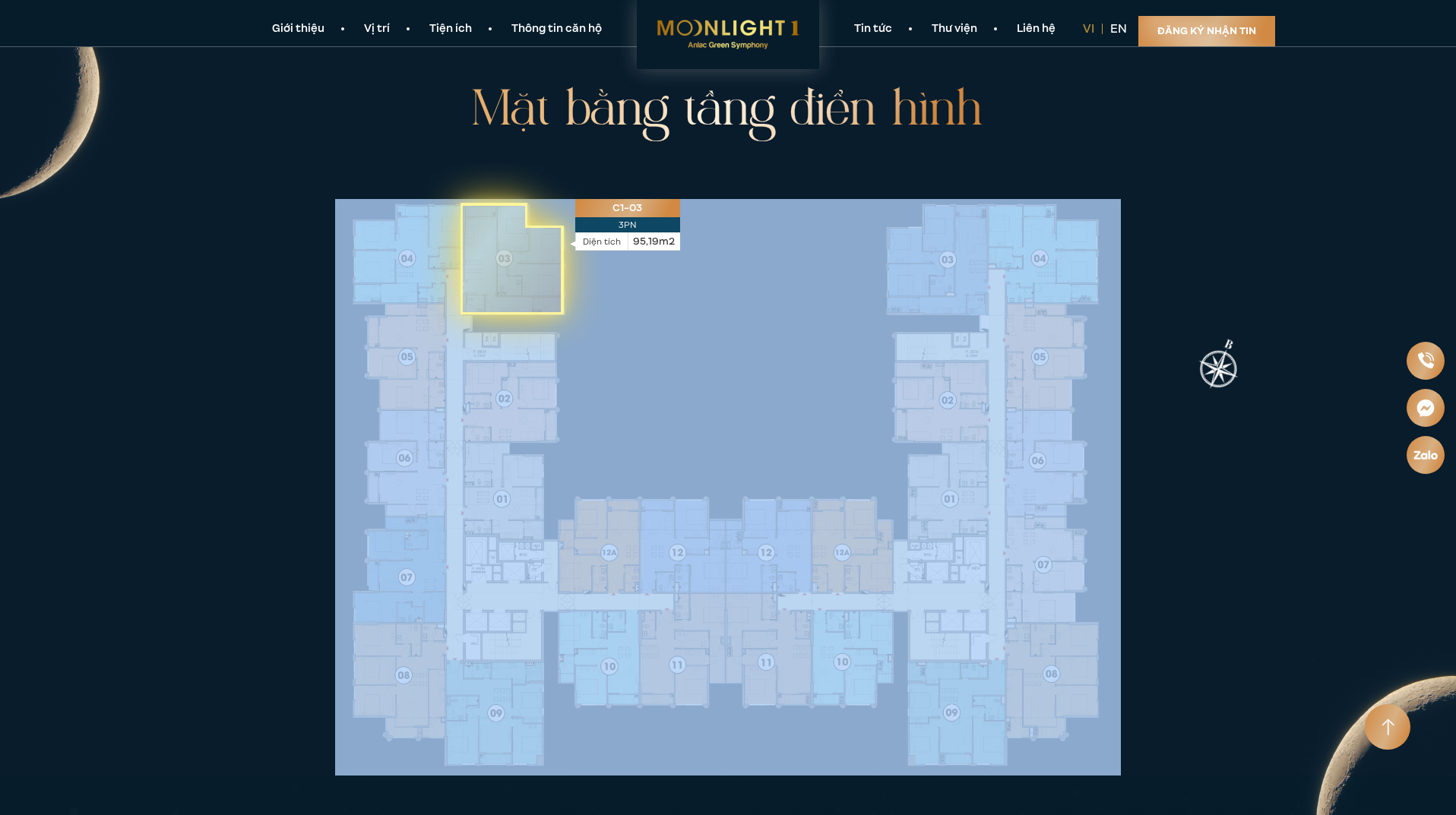
click at [527, 260] on icon at bounding box center [511, 258] width 103 height 111
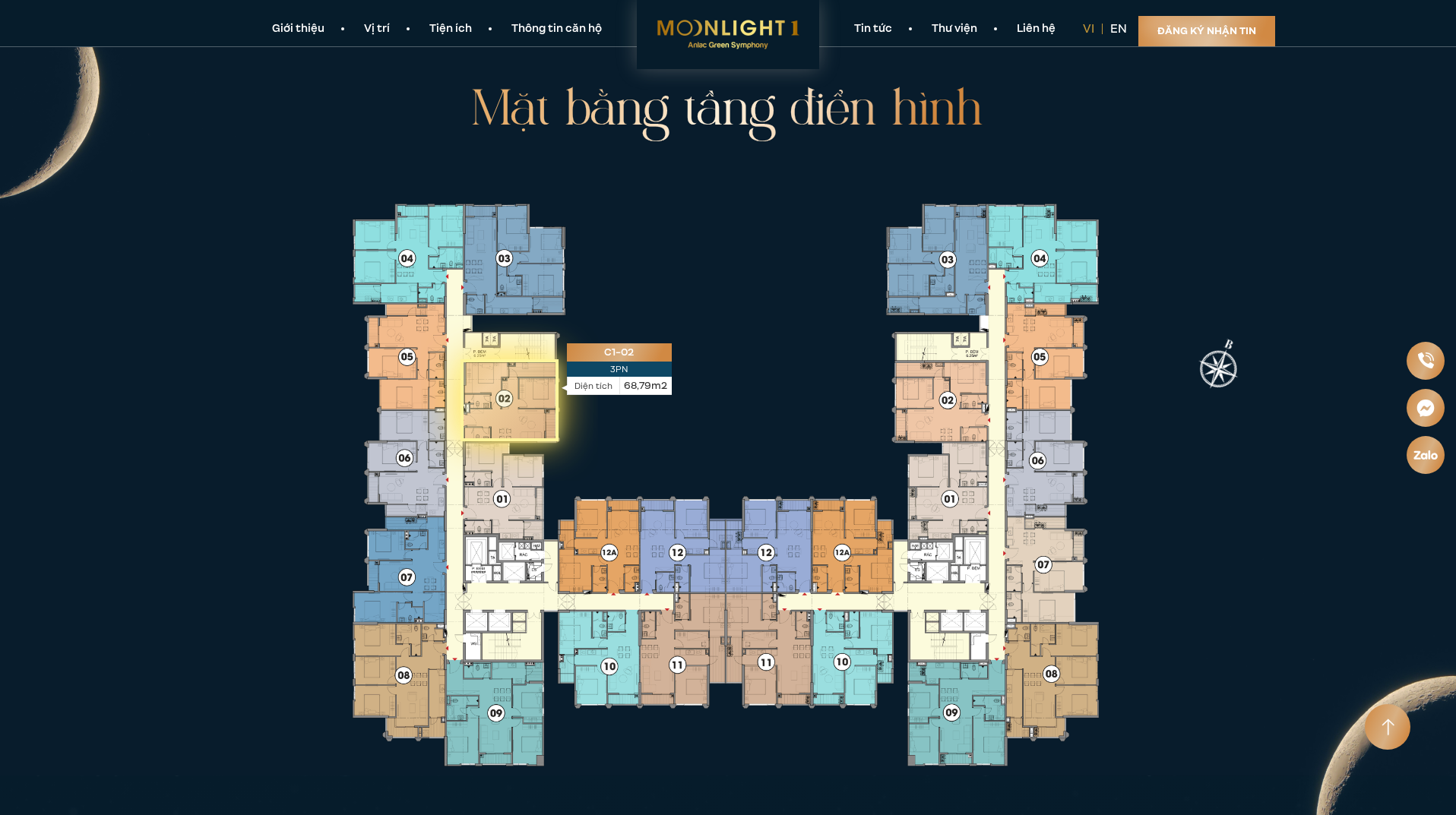
click at [512, 360] on rect at bounding box center [509, 400] width 97 height 81
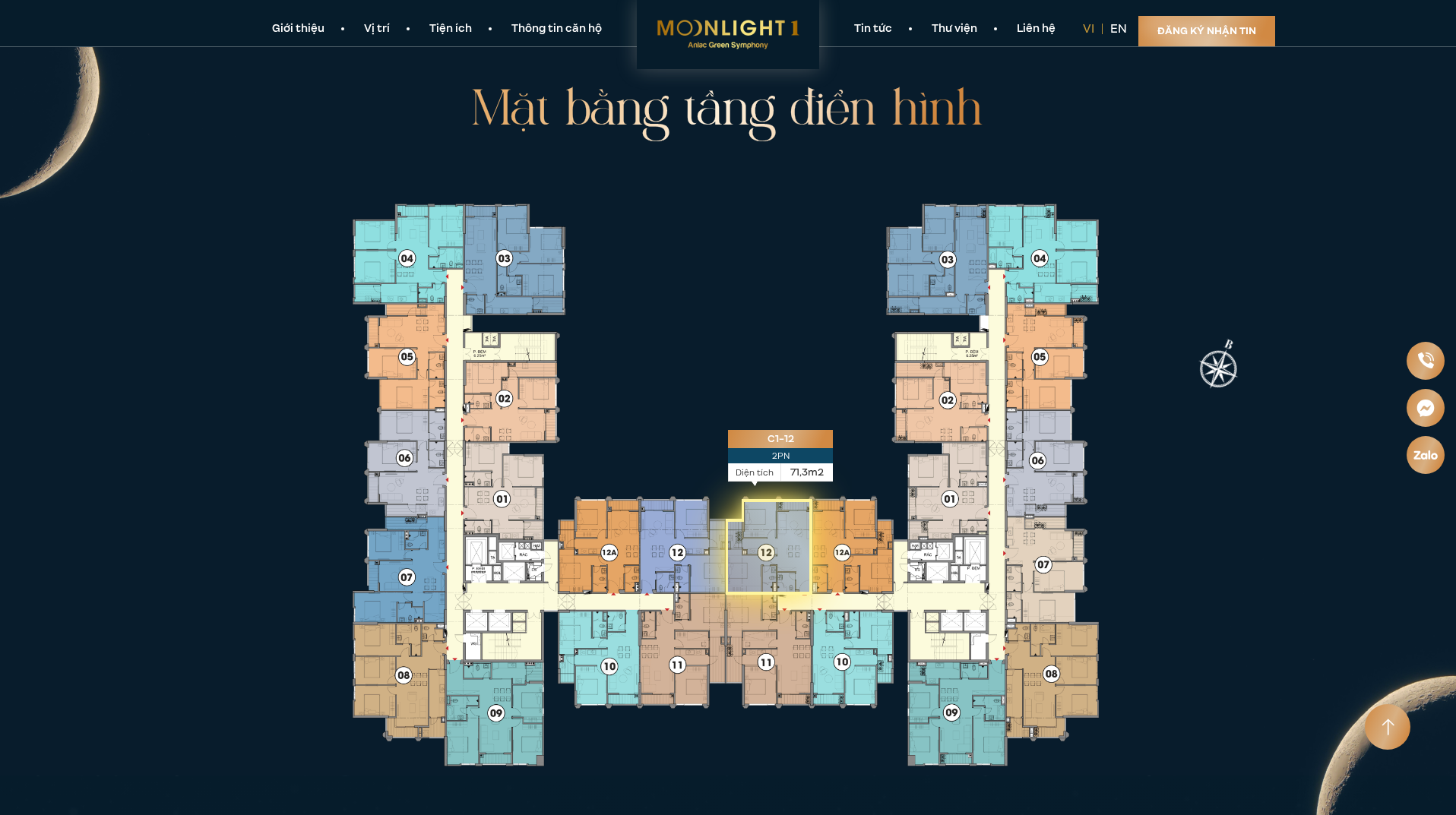
click at [779, 519] on icon at bounding box center [769, 547] width 86 height 96
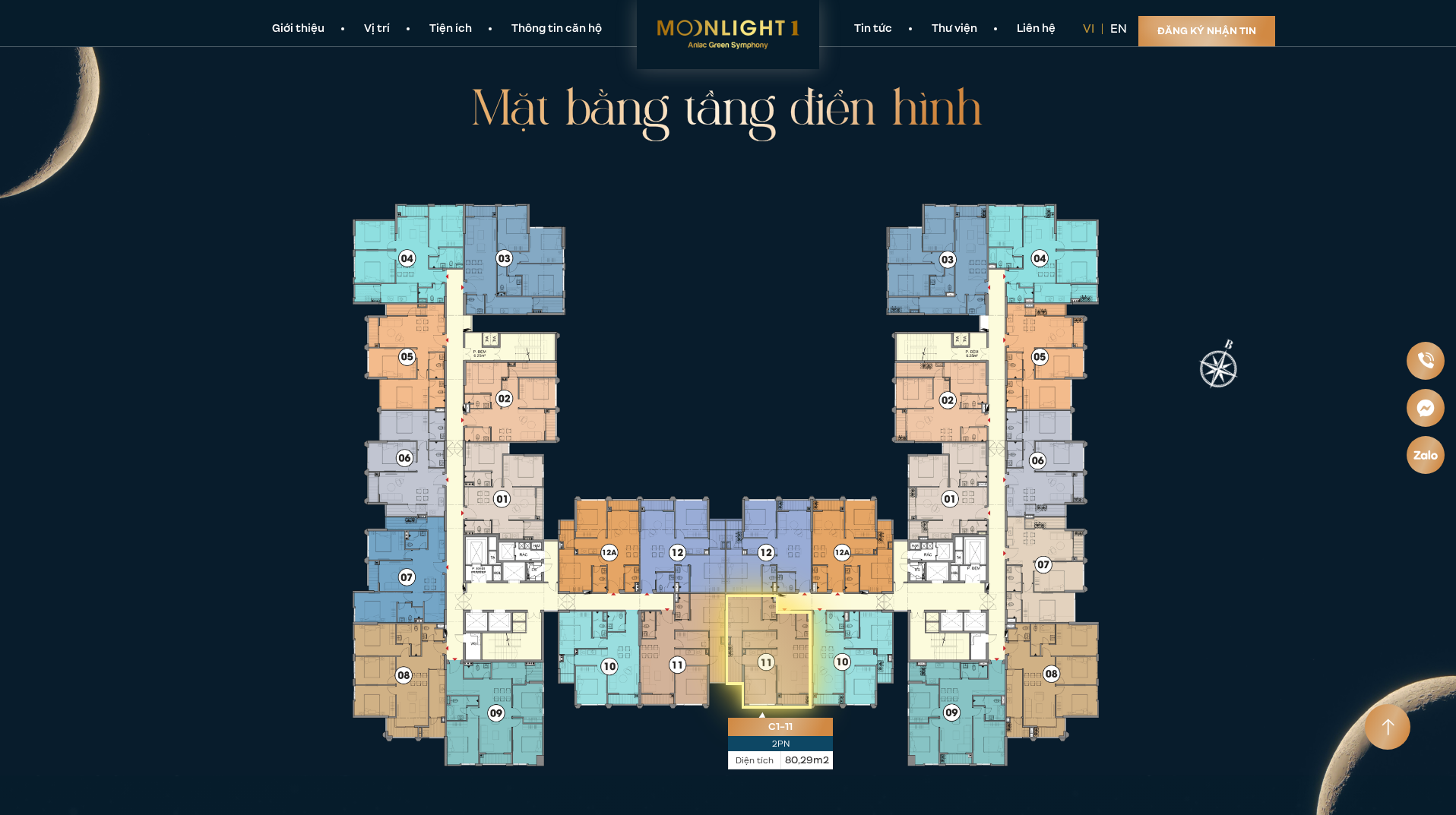
click at [780, 625] on icon at bounding box center [768, 651] width 86 height 114
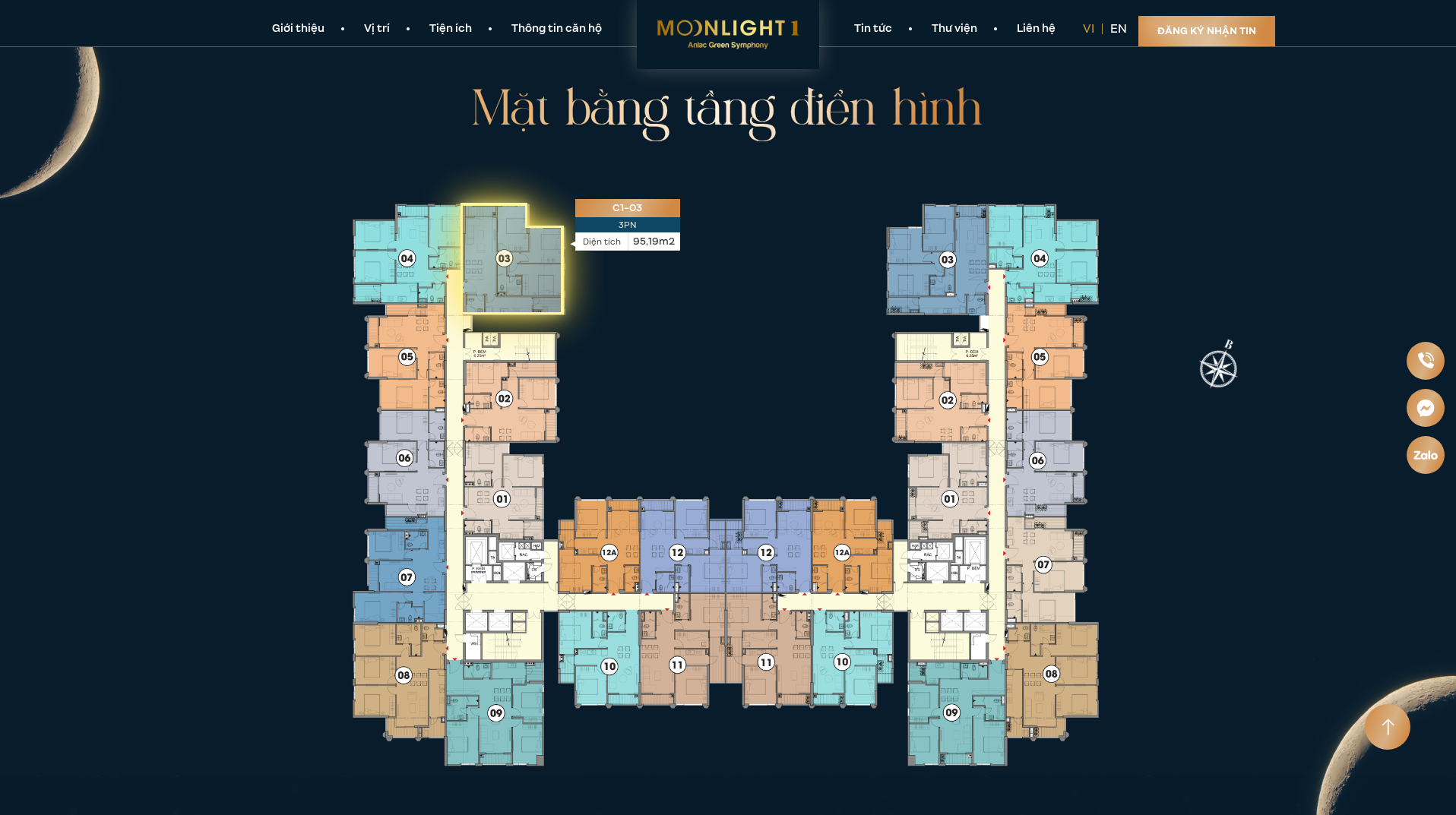
click at [510, 275] on icon at bounding box center [511, 258] width 103 height 111
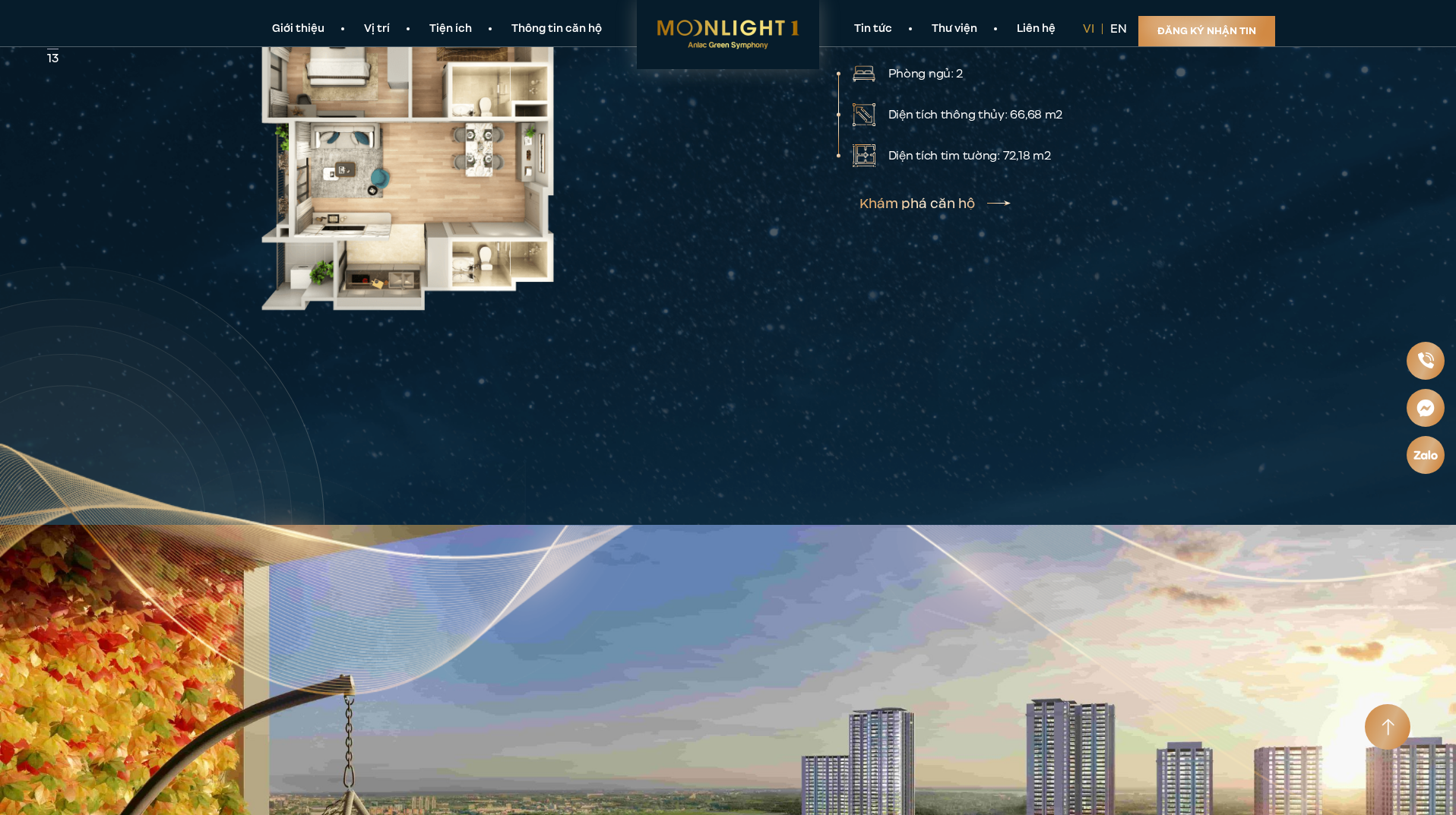
scroll to position [3479, 0]
